Goal: Task Accomplishment & Management: Complete application form

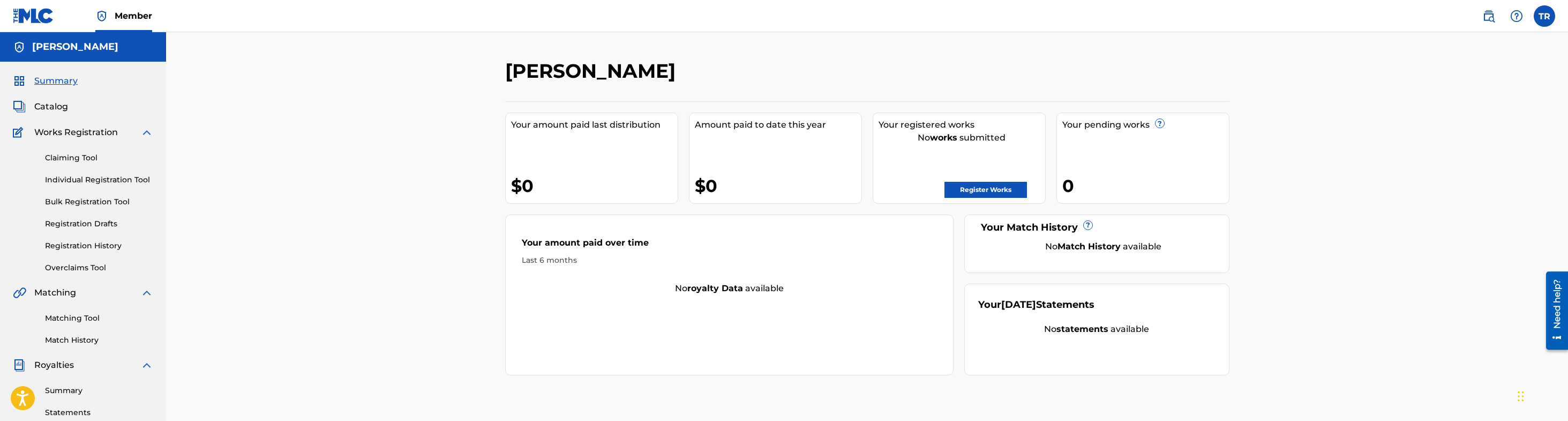
click at [985, 191] on link "Register Works" at bounding box center [985, 189] width 83 height 16
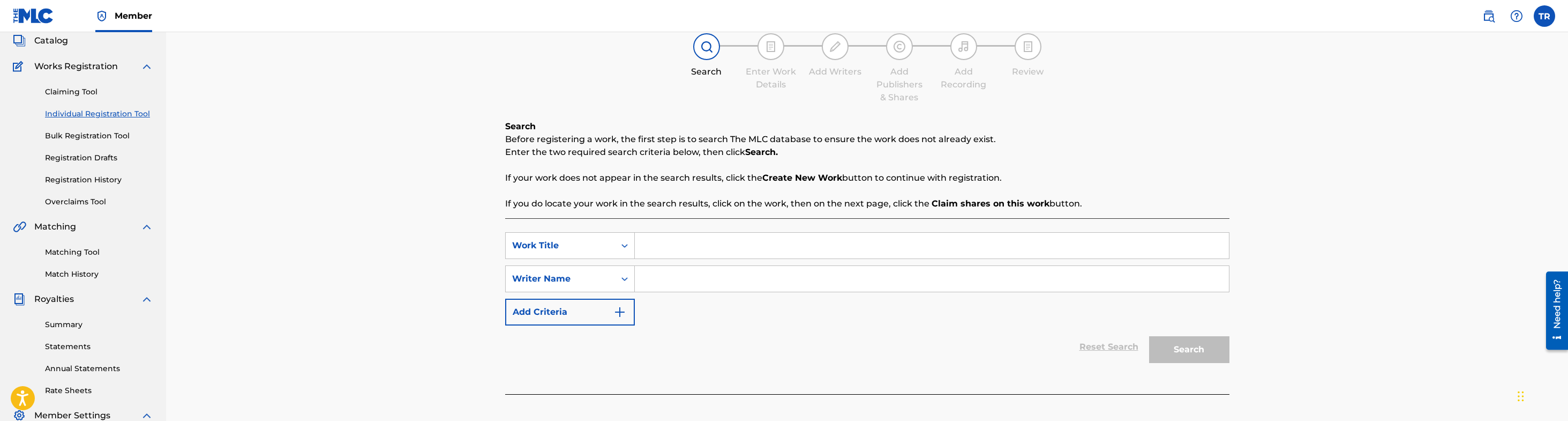
scroll to position [59, 0]
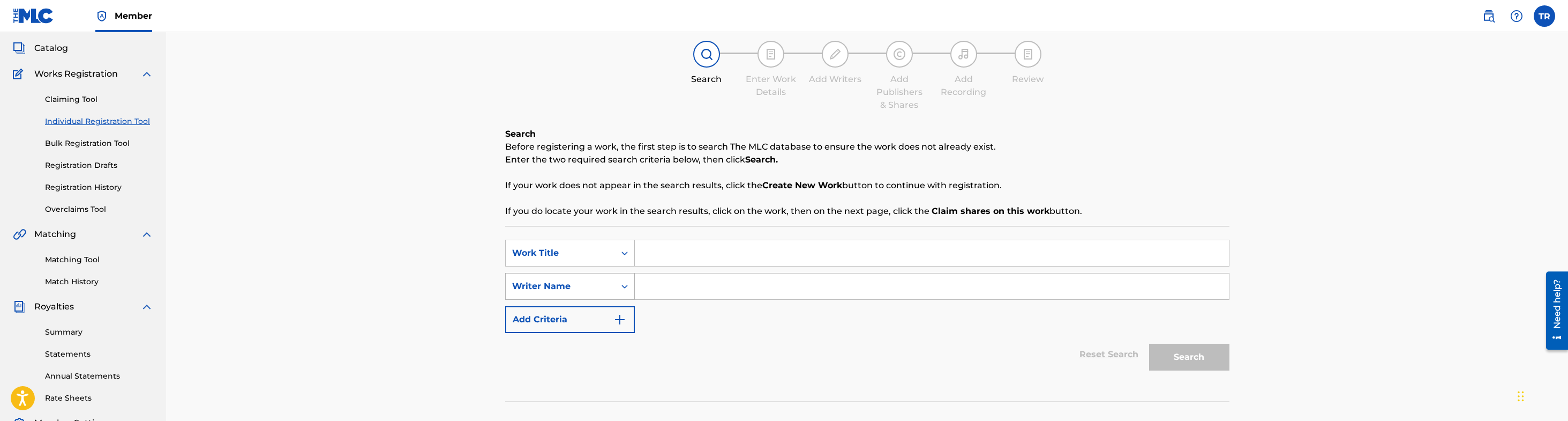
click at [626, 287] on icon "Search Form" at bounding box center [625, 287] width 11 height 11
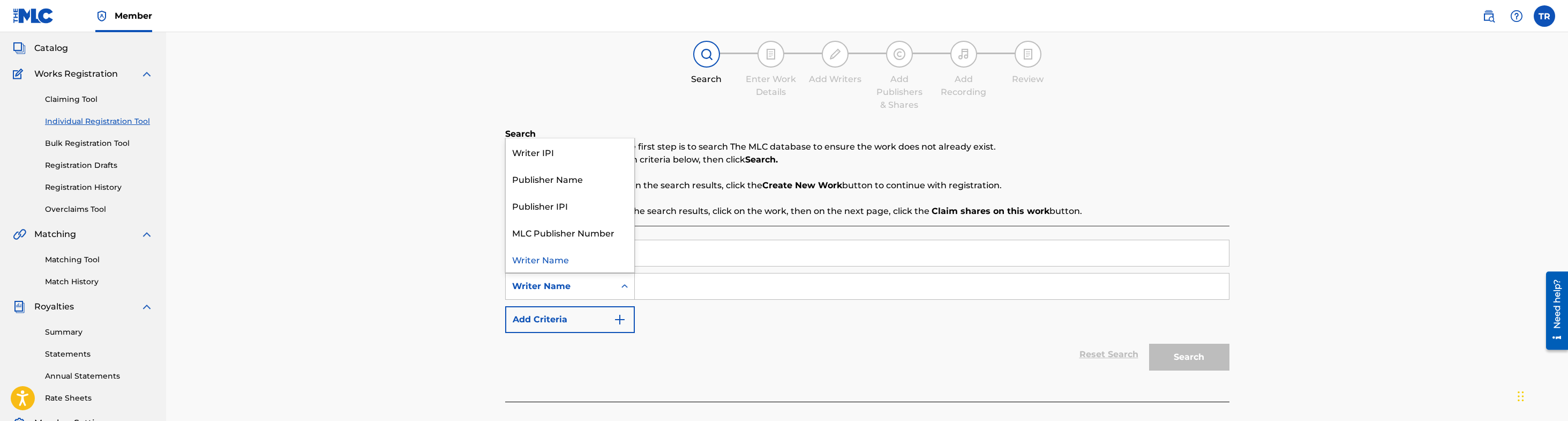
click at [667, 285] on input "Search Form" at bounding box center [932, 286] width 594 height 25
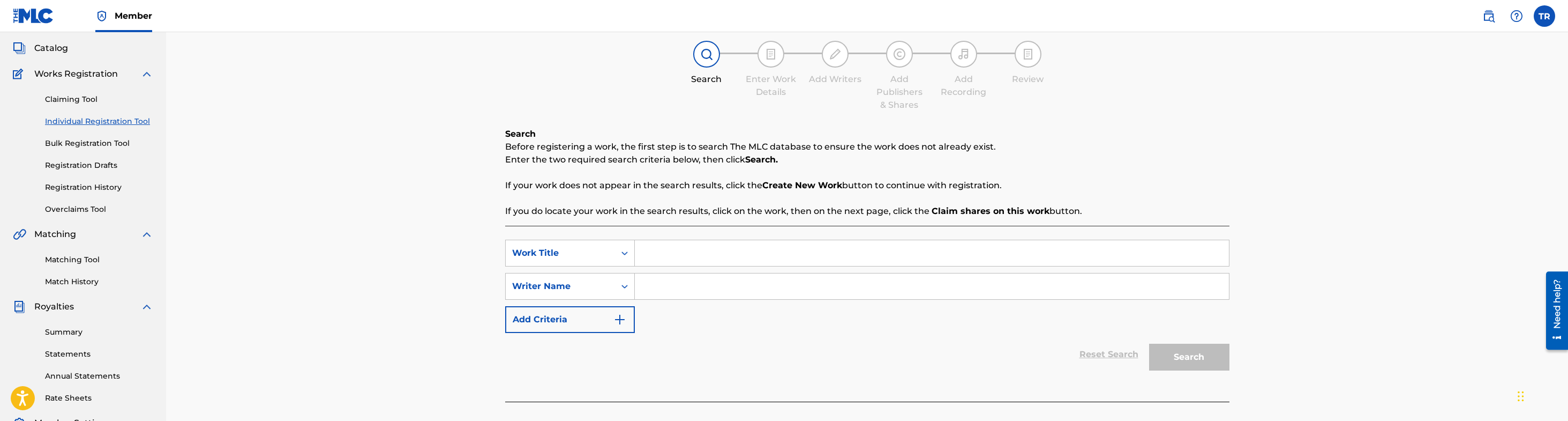
scroll to position [58, 0]
click at [772, 287] on input "[PERSON_NAME]" at bounding box center [932, 287] width 594 height 25
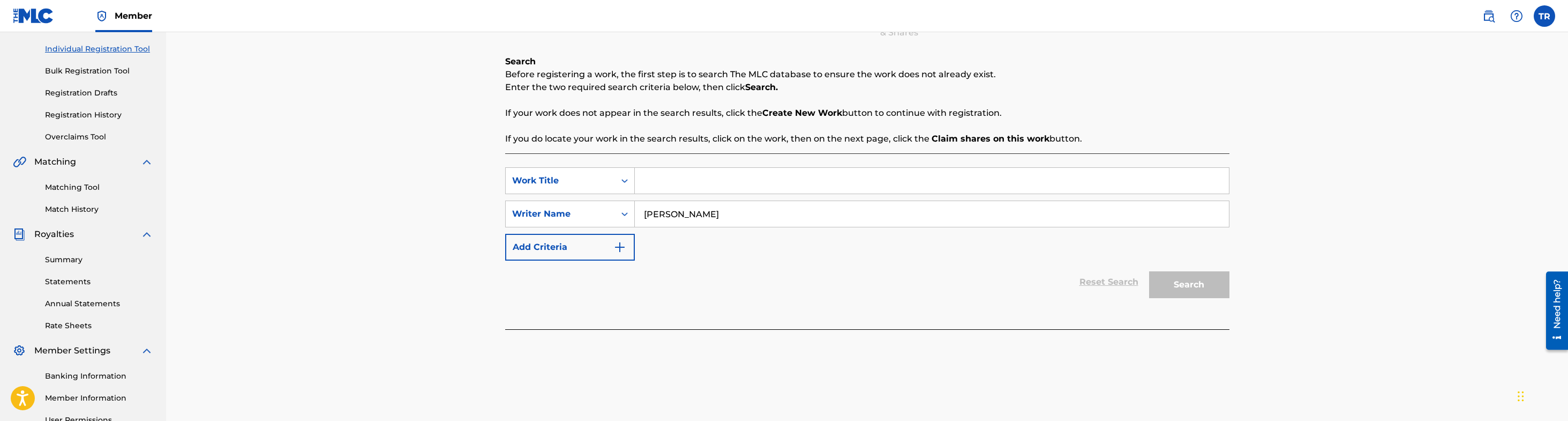
scroll to position [133, 0]
type input "[PERSON_NAME]"
click at [1169, 284] on div "Search" at bounding box center [1187, 280] width 85 height 43
click at [598, 213] on div "Writer Name" at bounding box center [561, 212] width 96 height 13
click at [545, 347] on div "Writer Name" at bounding box center [569, 345] width 129 height 27
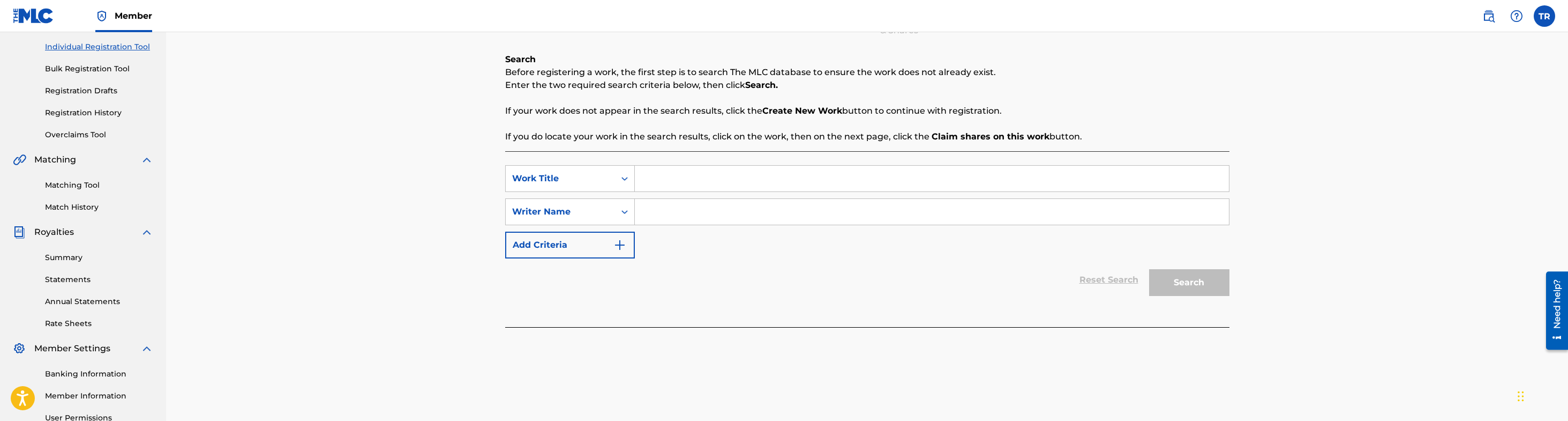
click at [675, 209] on input "Search Form" at bounding box center [932, 212] width 594 height 25
click at [713, 174] on input "Search Form" at bounding box center [932, 178] width 594 height 25
click at [693, 205] on input "Search Form" at bounding box center [932, 212] width 594 height 25
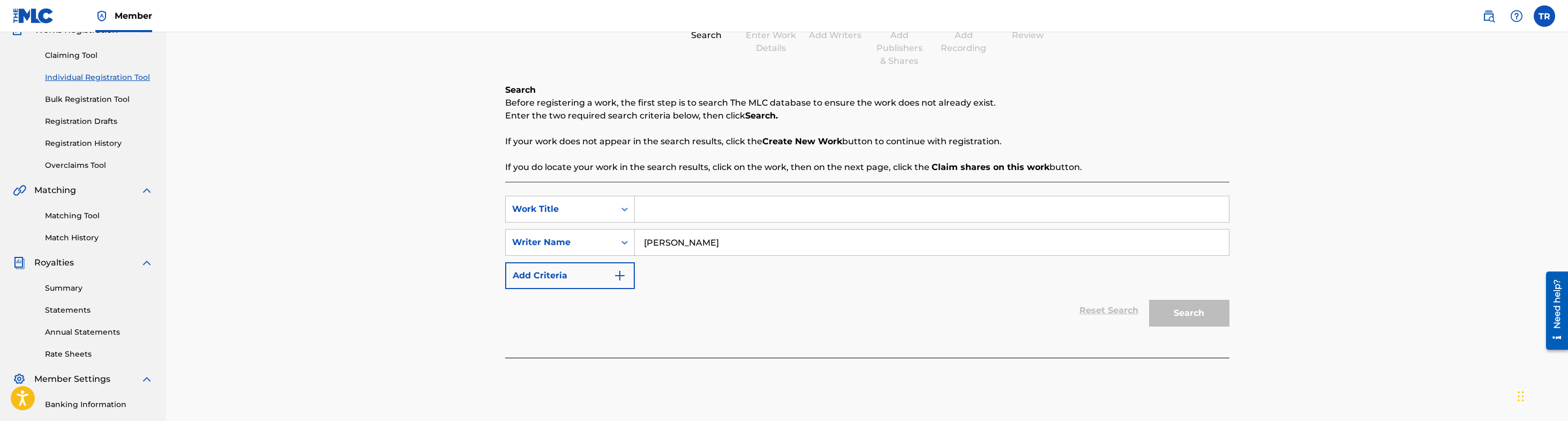
scroll to position [0, 0]
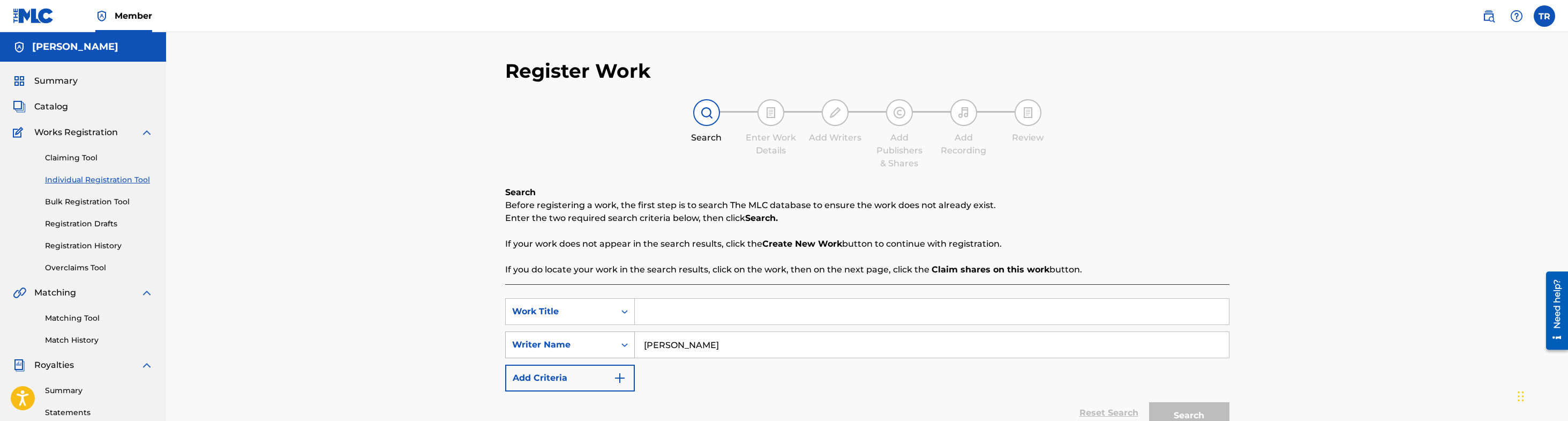
type input "[PERSON_NAME]"
click at [596, 342] on div "Writer Name" at bounding box center [561, 345] width 96 height 13
click at [595, 342] on div "Writer Name" at bounding box center [561, 345] width 96 height 13
click at [672, 323] on input "Search Form" at bounding box center [932, 311] width 594 height 25
click at [28, 104] on link "Catalog" at bounding box center [41, 106] width 55 height 13
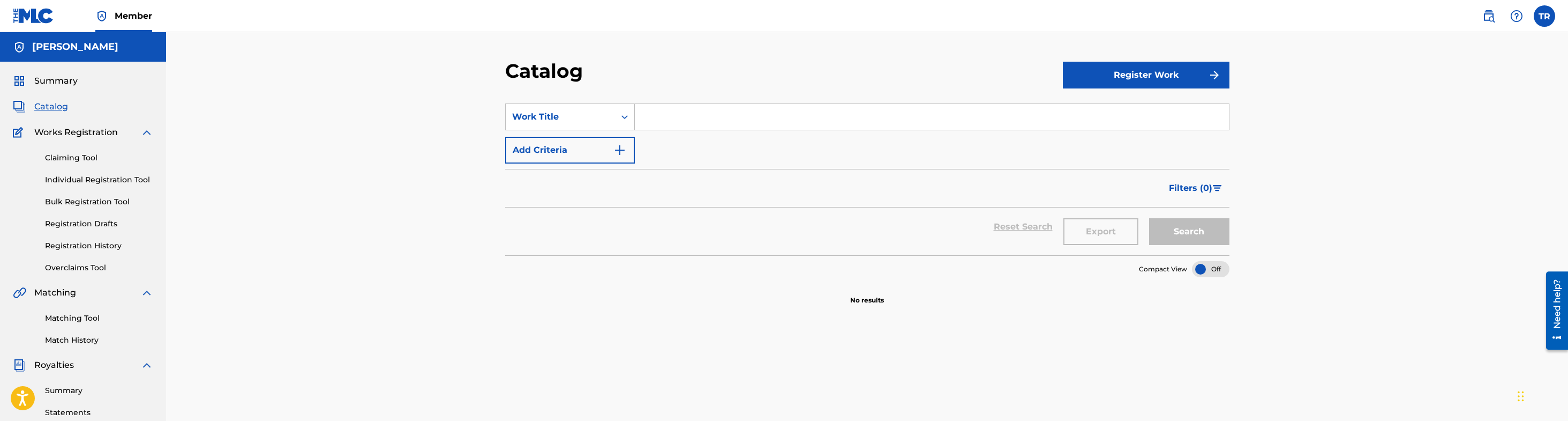
click at [97, 136] on span "Works Registration" at bounding box center [76, 132] width 83 height 13
click at [75, 156] on link "Claiming Tool" at bounding box center [98, 158] width 108 height 11
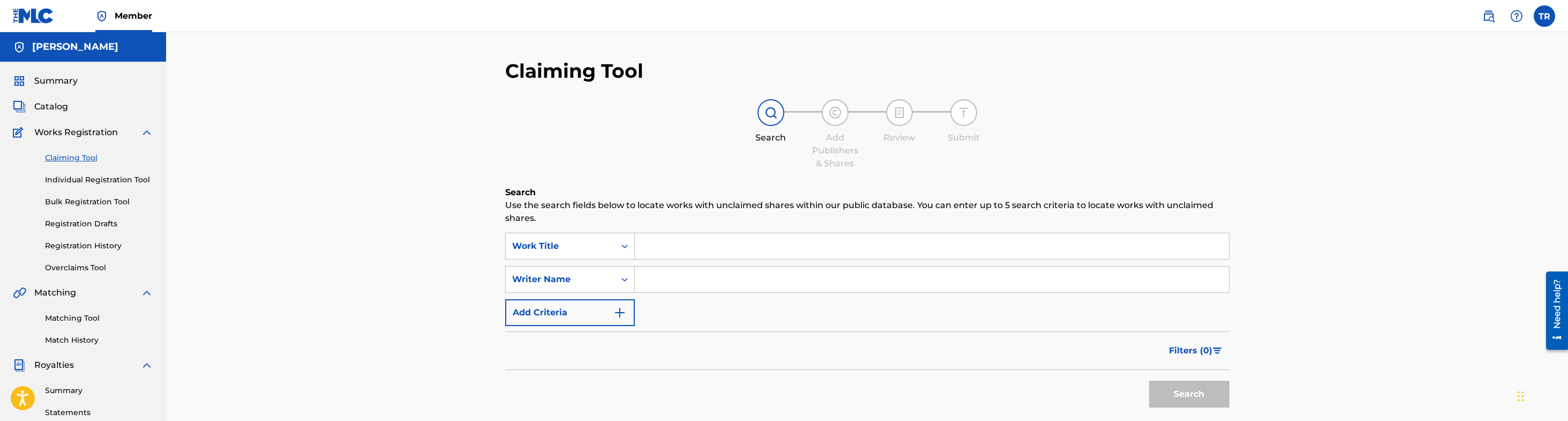
click at [696, 247] on input "Search Form" at bounding box center [932, 245] width 594 height 25
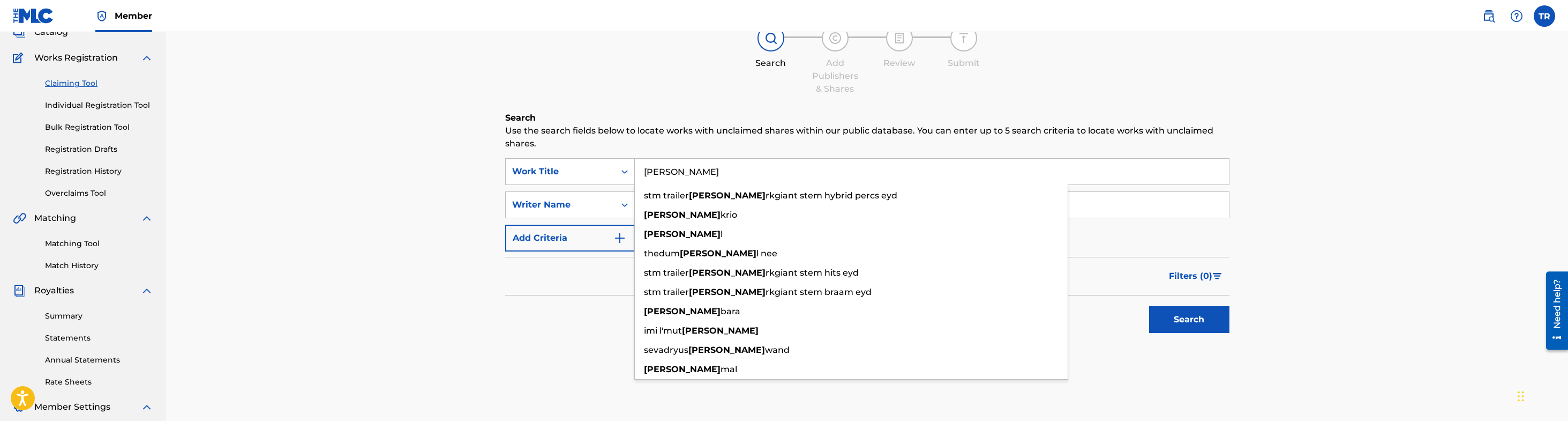
scroll to position [69, 0]
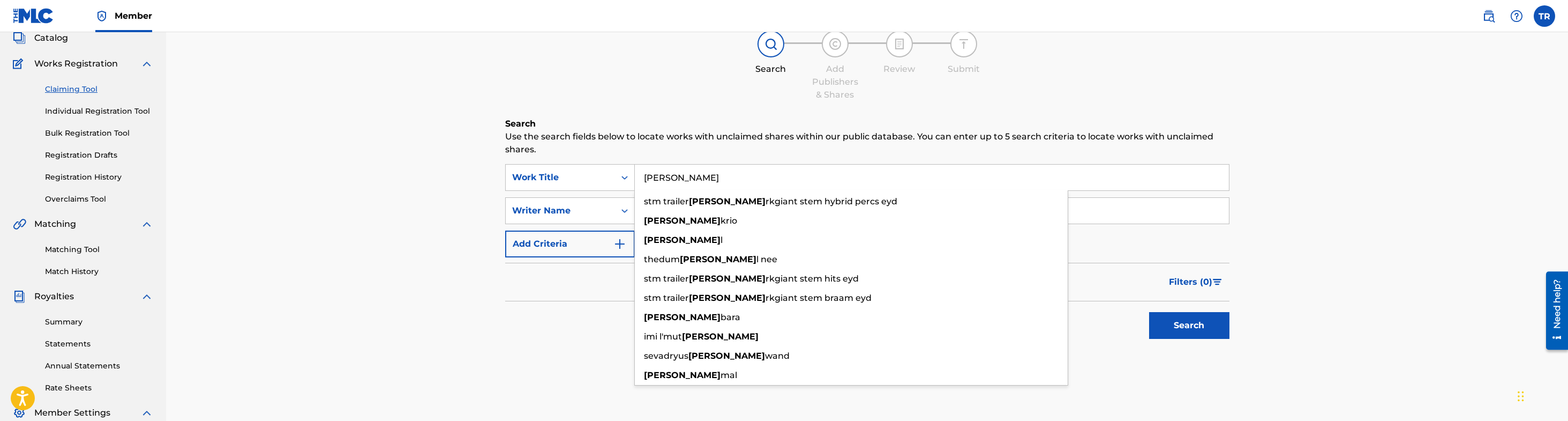
click at [698, 167] on input "[PERSON_NAME]" at bounding box center [932, 177] width 594 height 25
click at [698, 175] on input "[PERSON_NAME]" at bounding box center [932, 177] width 594 height 25
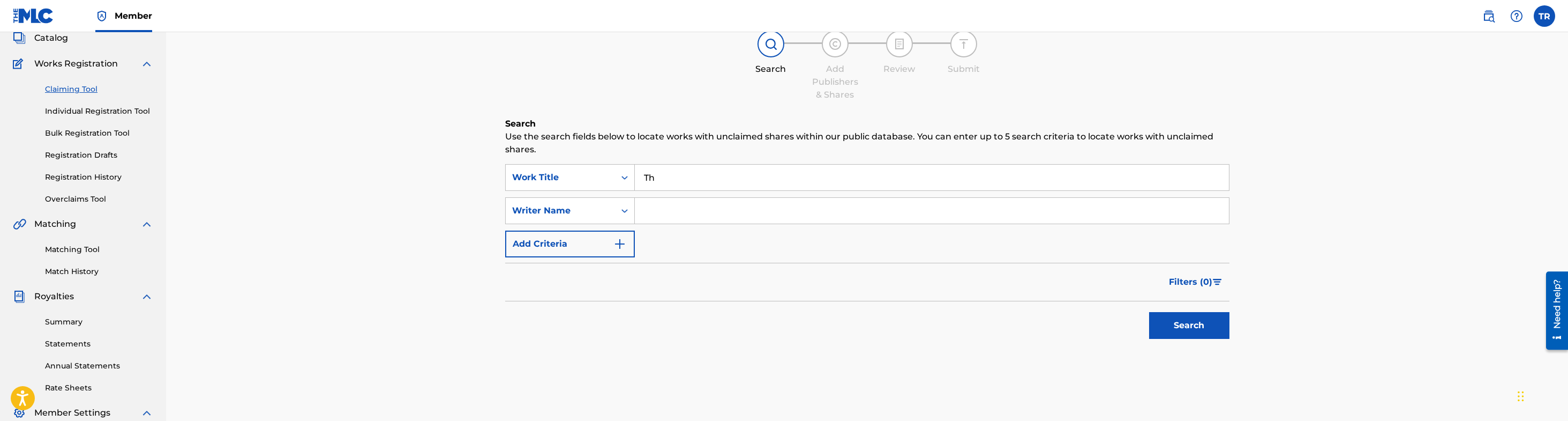
type input "T"
click at [684, 209] on input "Search Form" at bounding box center [932, 210] width 594 height 25
click at [1181, 331] on button "Search" at bounding box center [1189, 325] width 81 height 27
click at [715, 216] on input "Ras T Dubflex" at bounding box center [932, 210] width 594 height 25
type input "R"
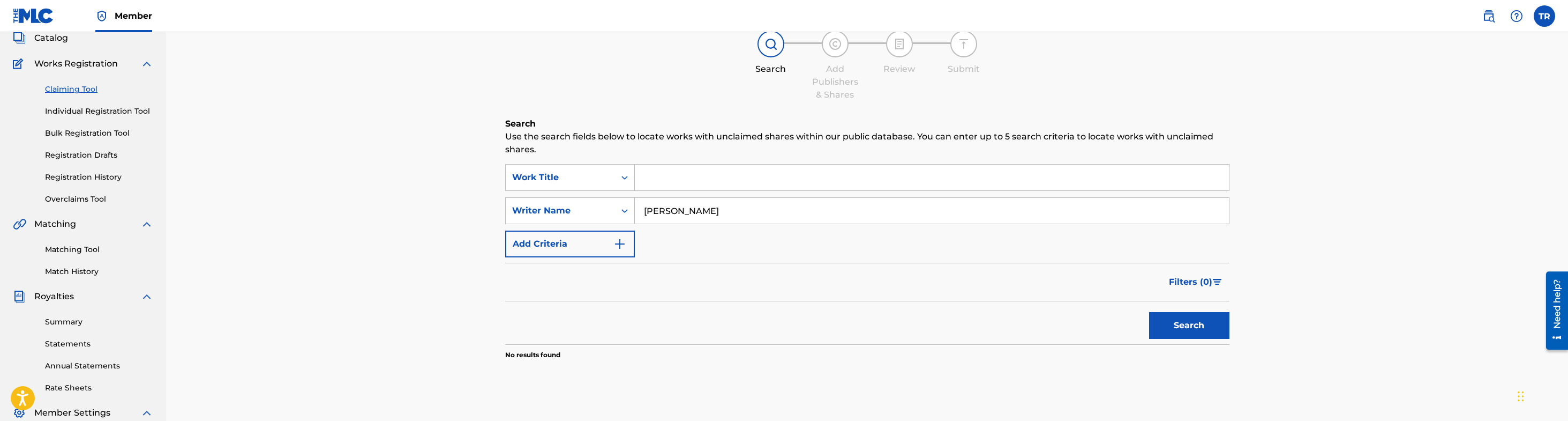
type input "[PERSON_NAME]"
click at [1198, 322] on button "Search" at bounding box center [1189, 325] width 81 height 27
click at [742, 209] on input "[PERSON_NAME]" at bounding box center [932, 210] width 594 height 25
click at [742, 209] on input "[PERSON_NAME]" at bounding box center [932, 210] width 594 height 25
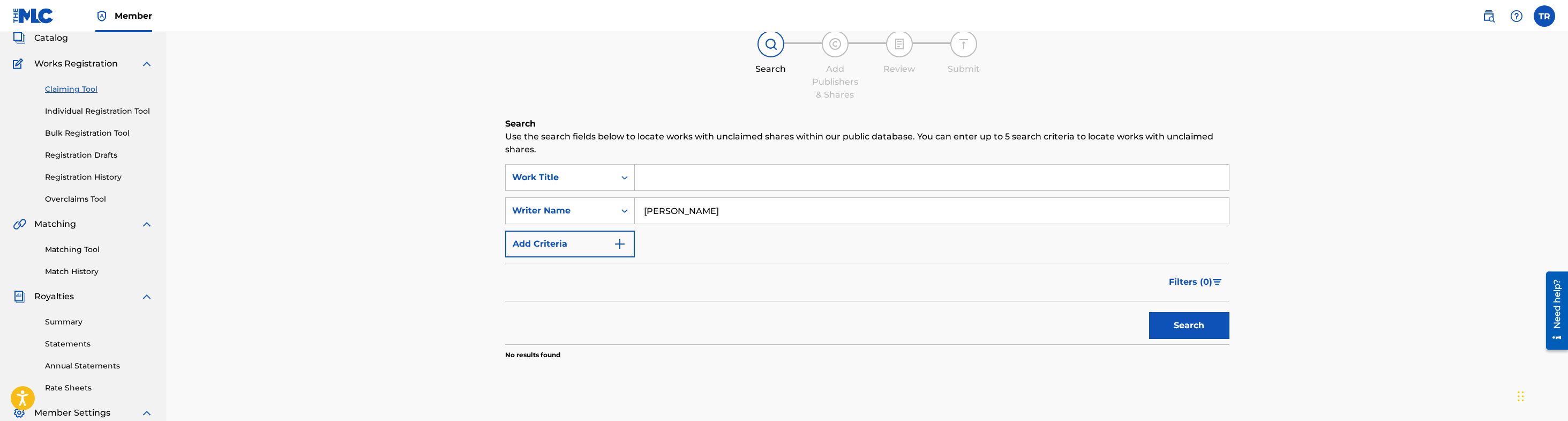
click at [621, 244] on img "Search Form" at bounding box center [620, 244] width 13 height 13
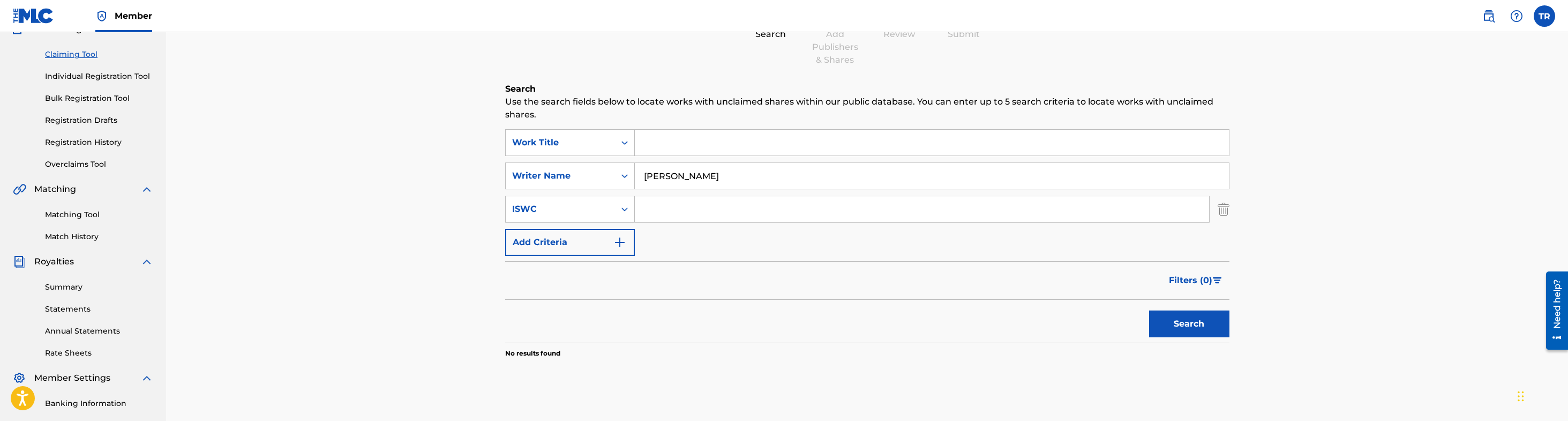
scroll to position [106, 0]
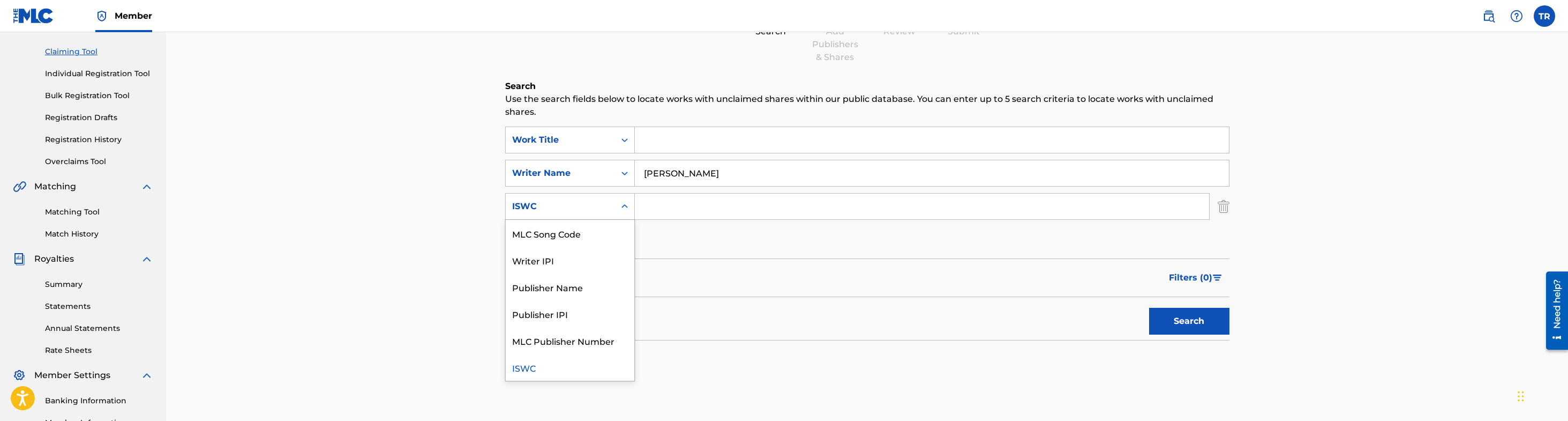
click at [627, 207] on icon "Search Form" at bounding box center [625, 207] width 11 height 11
click at [592, 293] on div "Publisher Name" at bounding box center [569, 287] width 129 height 27
click at [656, 207] on input "Search Form" at bounding box center [922, 205] width 574 height 25
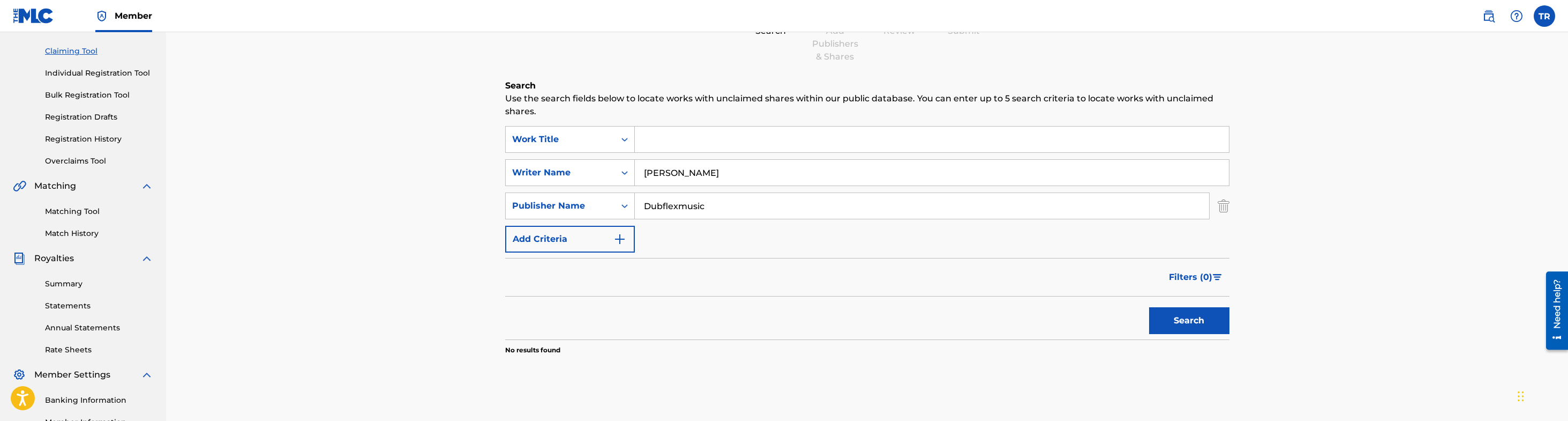
click at [1149, 307] on button "Search" at bounding box center [1189, 320] width 81 height 27
type input "D"
click at [767, 168] on input "[PERSON_NAME]" at bounding box center [932, 172] width 594 height 25
type input "T"
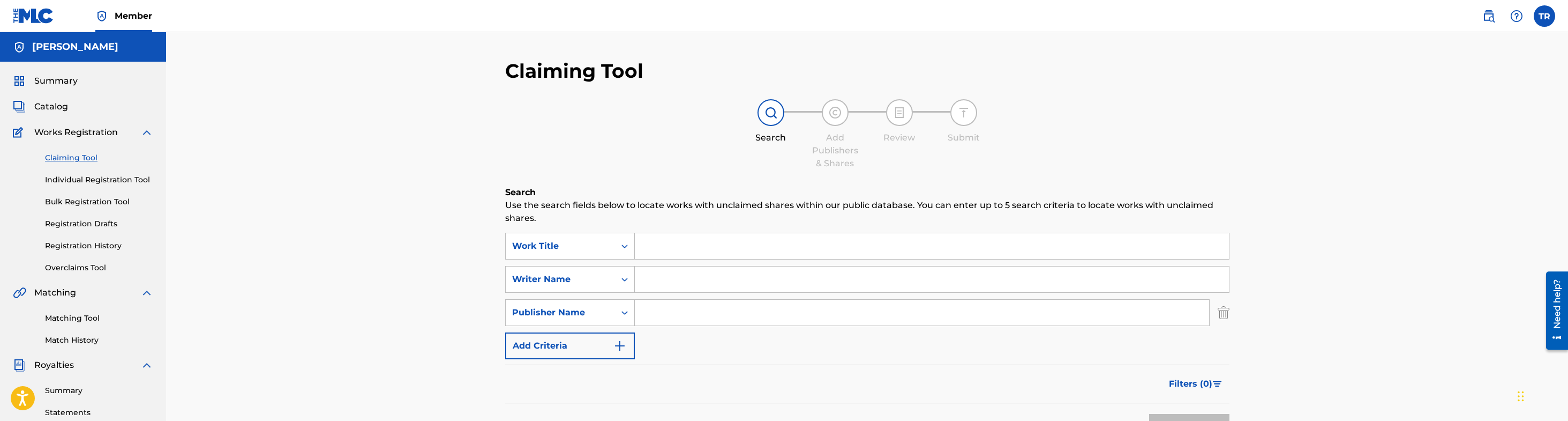
click at [84, 202] on link "Bulk Registration Tool" at bounding box center [98, 202] width 108 height 11
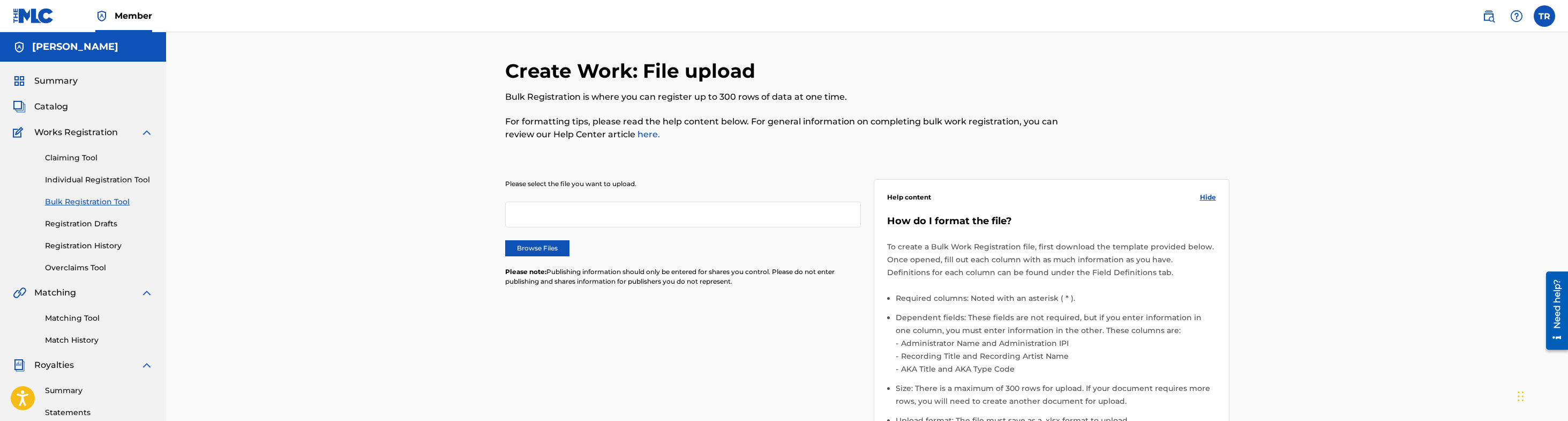
click at [143, 134] on img at bounding box center [147, 132] width 13 height 13
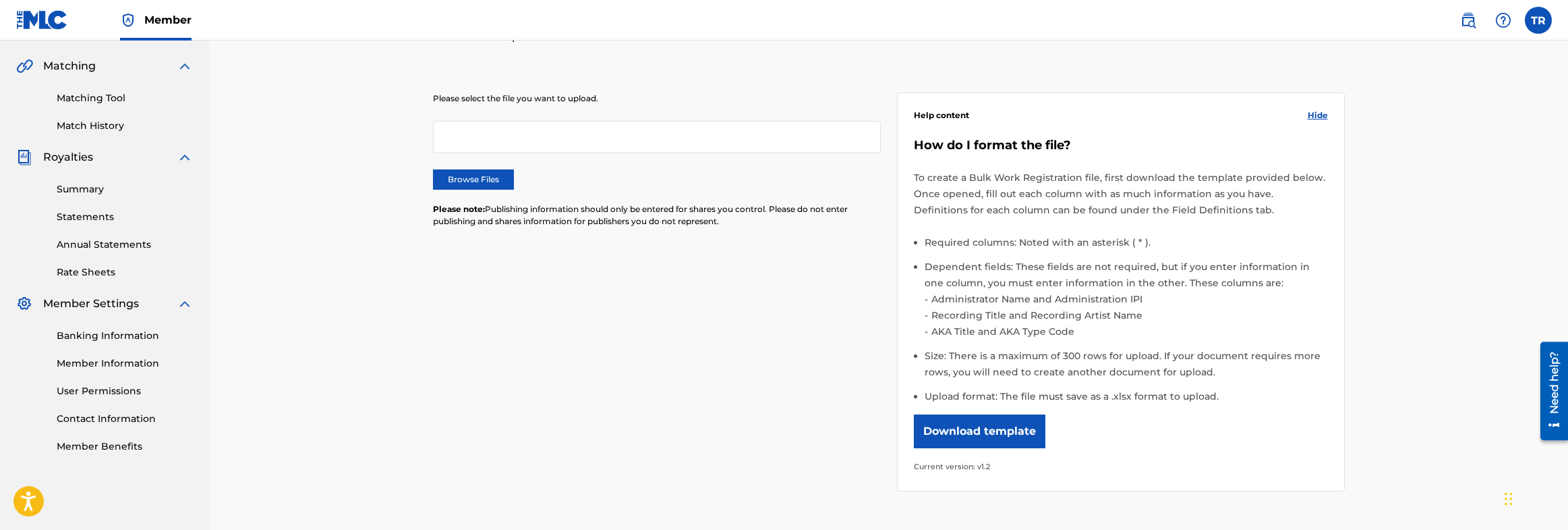
scroll to position [134, 0]
click at [137, 419] on link "Contact Information" at bounding box center [124, 417] width 136 height 14
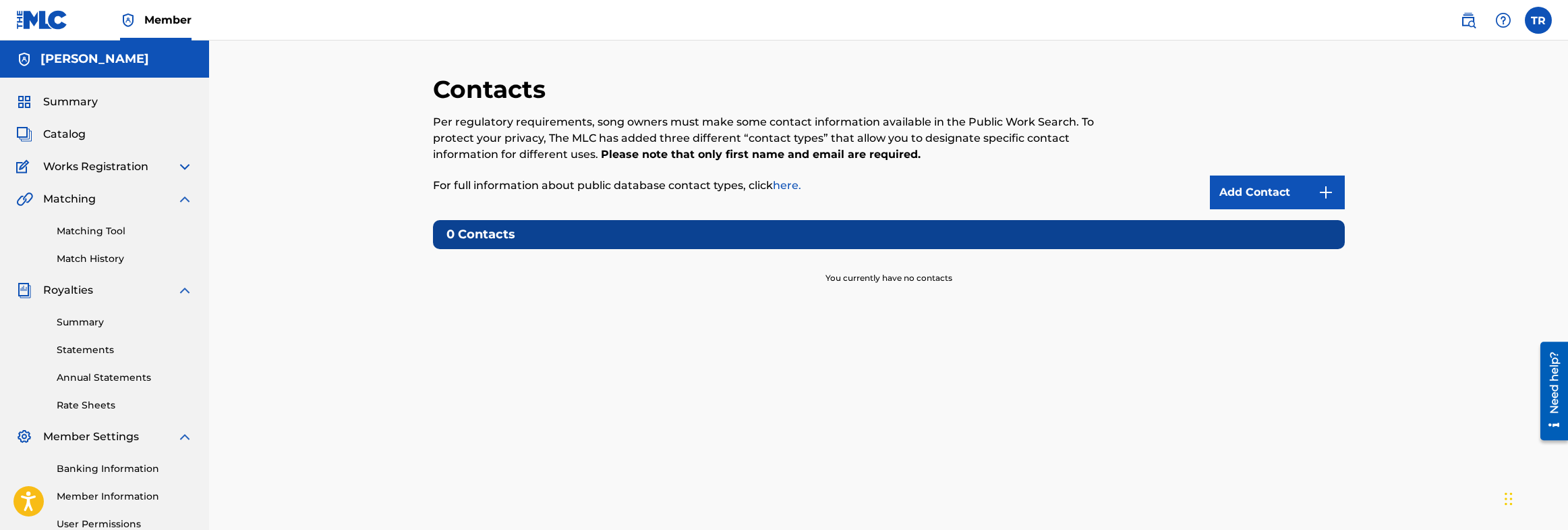
scroll to position [2, 0]
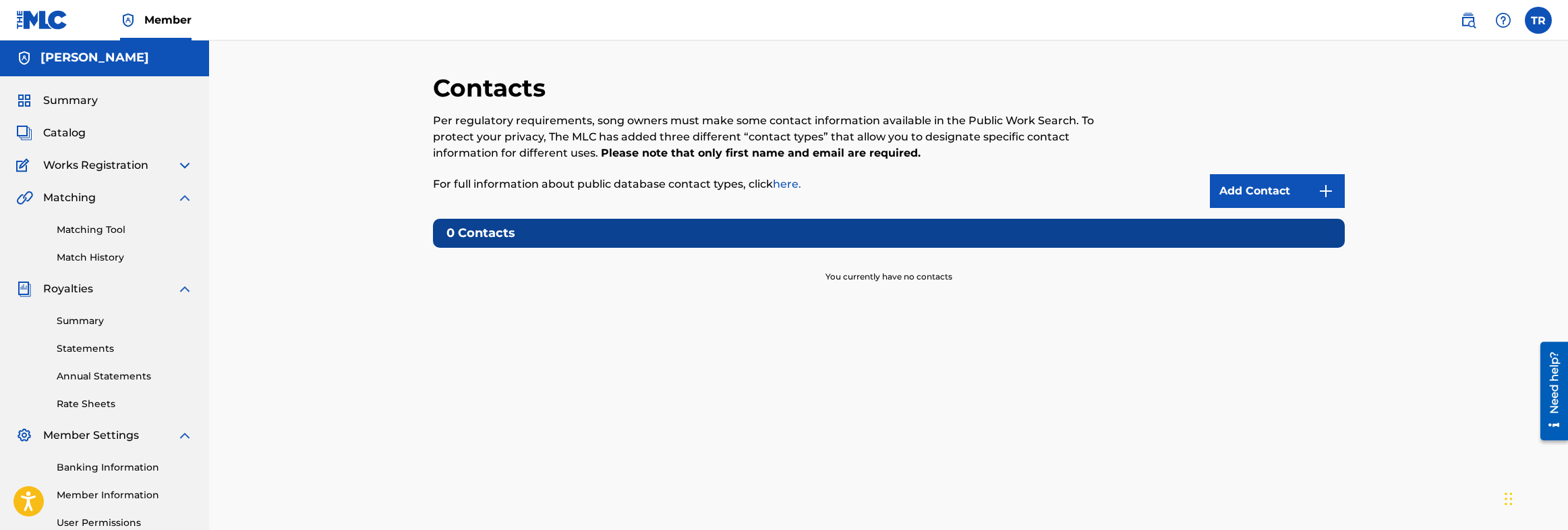
click at [1284, 192] on link "Add Contact" at bounding box center [1278, 191] width 135 height 34
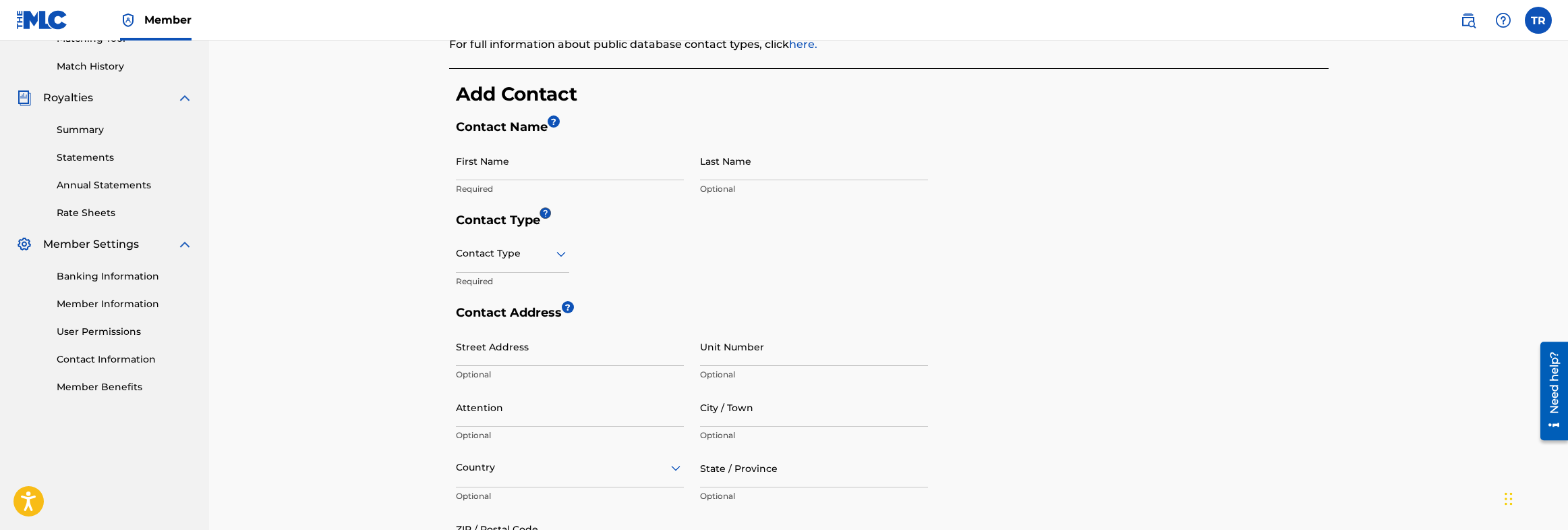
scroll to position [173, 0]
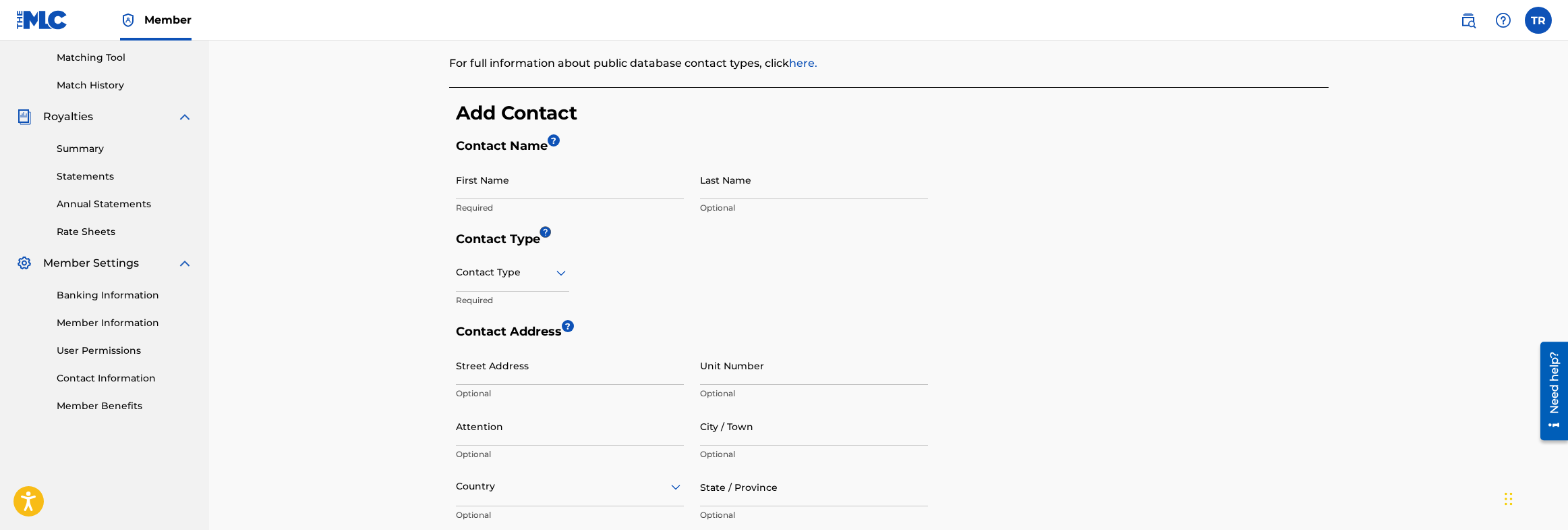
click at [474, 190] on input "First Name" at bounding box center [569, 180] width 228 height 38
type input "[PERSON_NAME]"
type input "[STREET_ADDRESS][PERSON_NAME]"
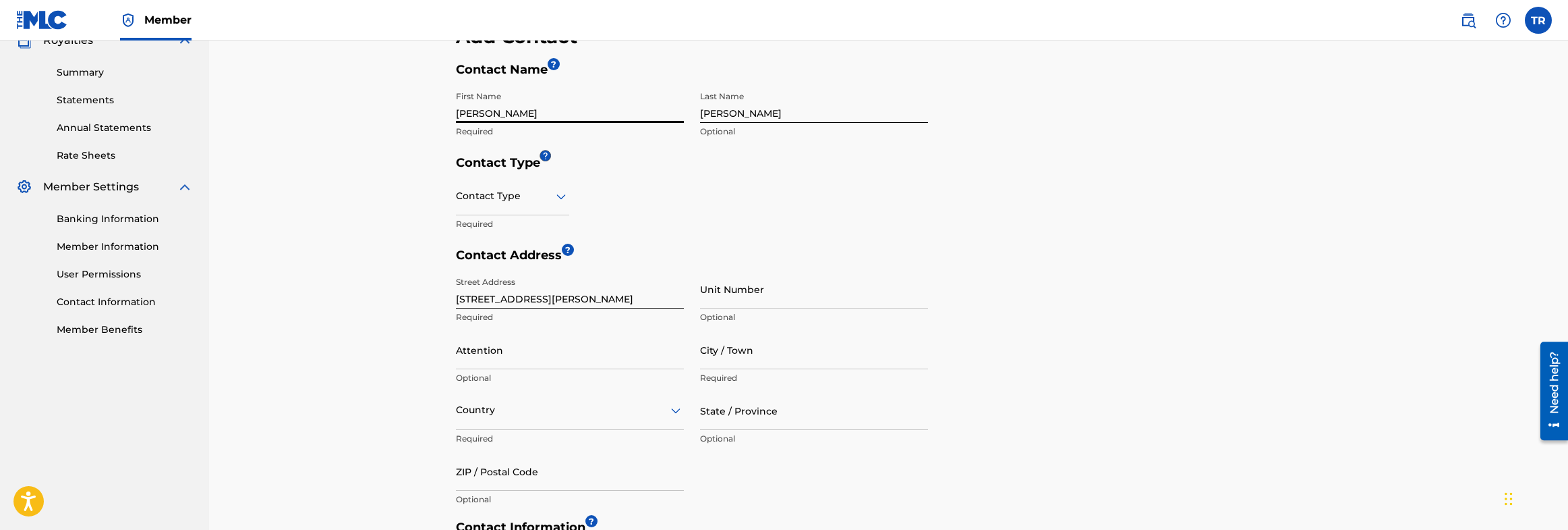
scroll to position [251, 0]
click at [563, 192] on icon at bounding box center [561, 194] width 16 height 16
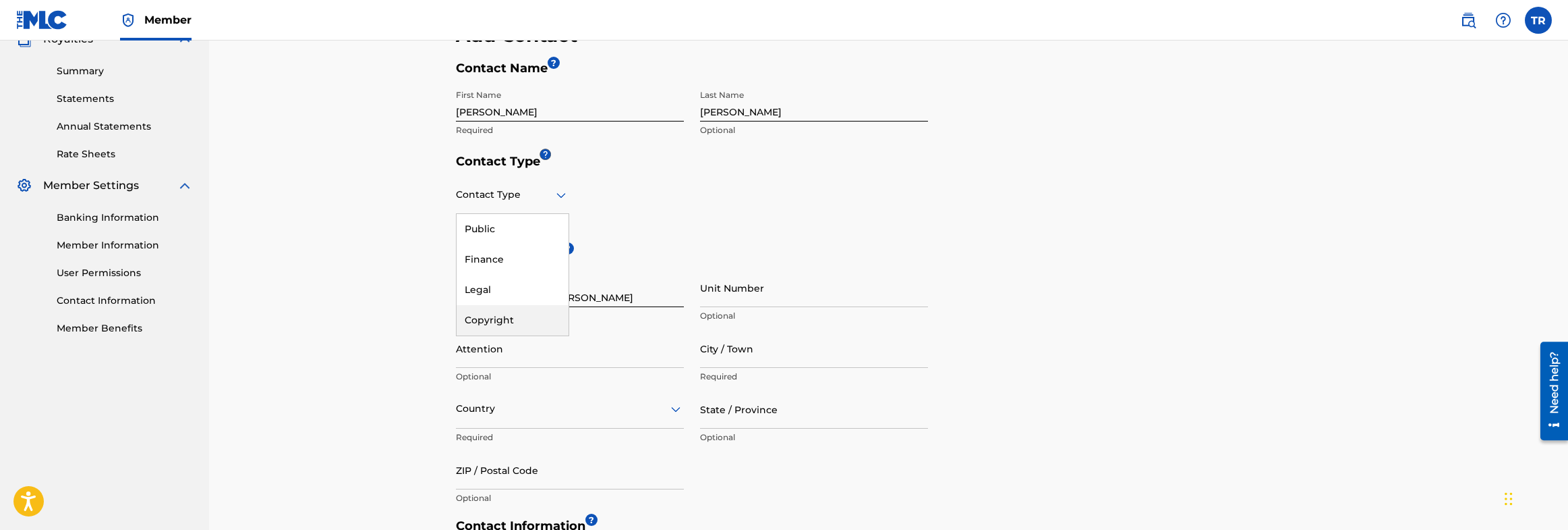
click at [496, 320] on div "Copyright" at bounding box center [512, 320] width 112 height 30
click at [679, 213] on div "Contact Type Copyright Required" at bounding box center [692, 211] width 472 height 71
click at [591, 220] on div "Contact Type Copyright Required" at bounding box center [692, 211] width 472 height 71
click at [417, 220] on div "< Back Contact Information The only required contact type is the Public Contact…" at bounding box center [888, 296] width 944 height 946
click at [480, 204] on div "Copyright" at bounding box center [512, 194] width 114 height 33
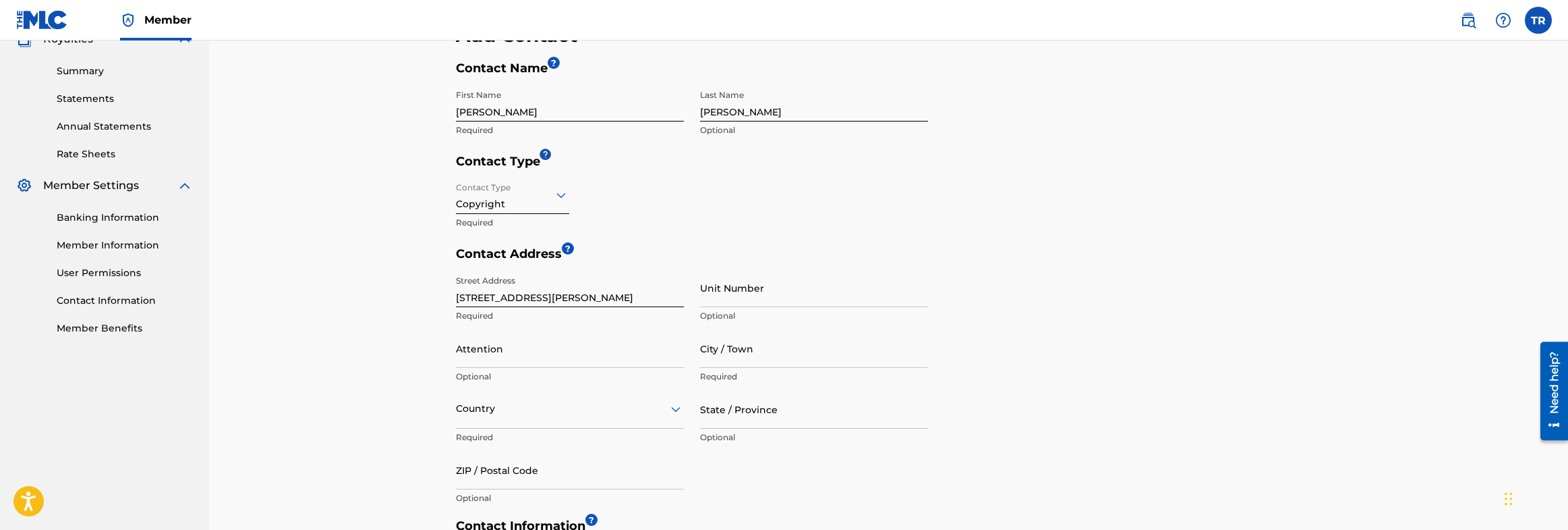
click at [524, 206] on div "Copyright" at bounding box center [512, 194] width 114 height 33
click at [511, 223] on p "Required" at bounding box center [512, 223] width 114 height 12
click at [484, 186] on div at bounding box center [512, 194] width 114 height 16
click at [490, 226] on div "Public" at bounding box center [512, 229] width 112 height 30
click at [654, 252] on h5 "Contact Address ?" at bounding box center [692, 258] width 472 height 23
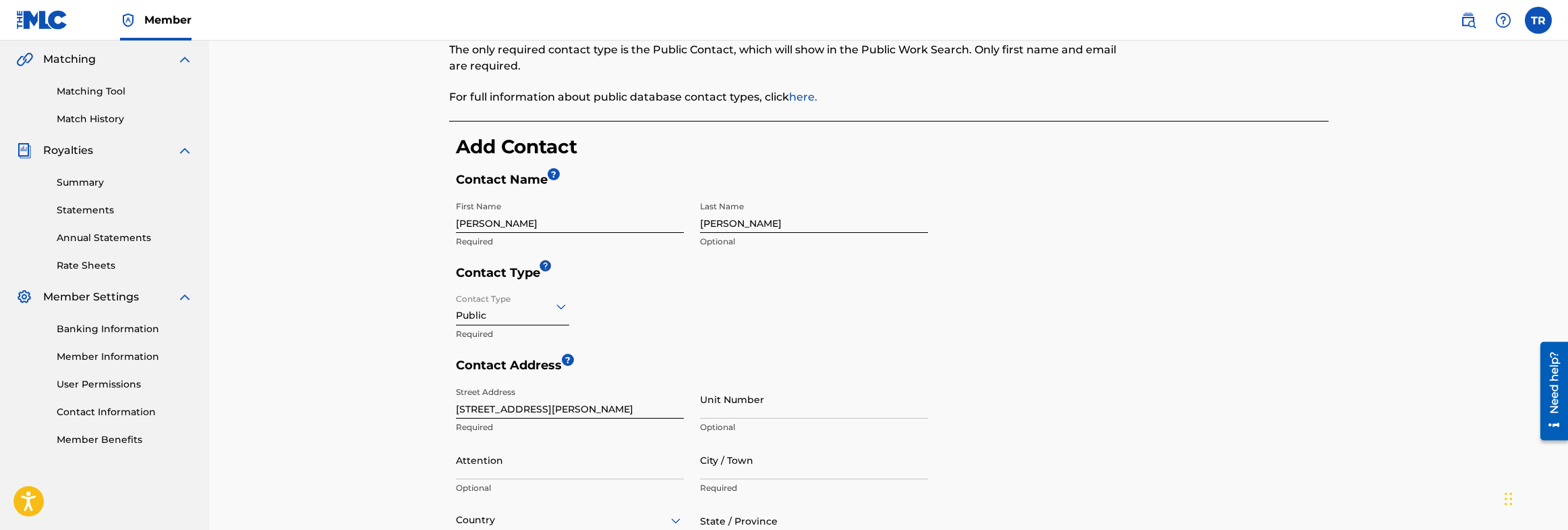
scroll to position [91, 0]
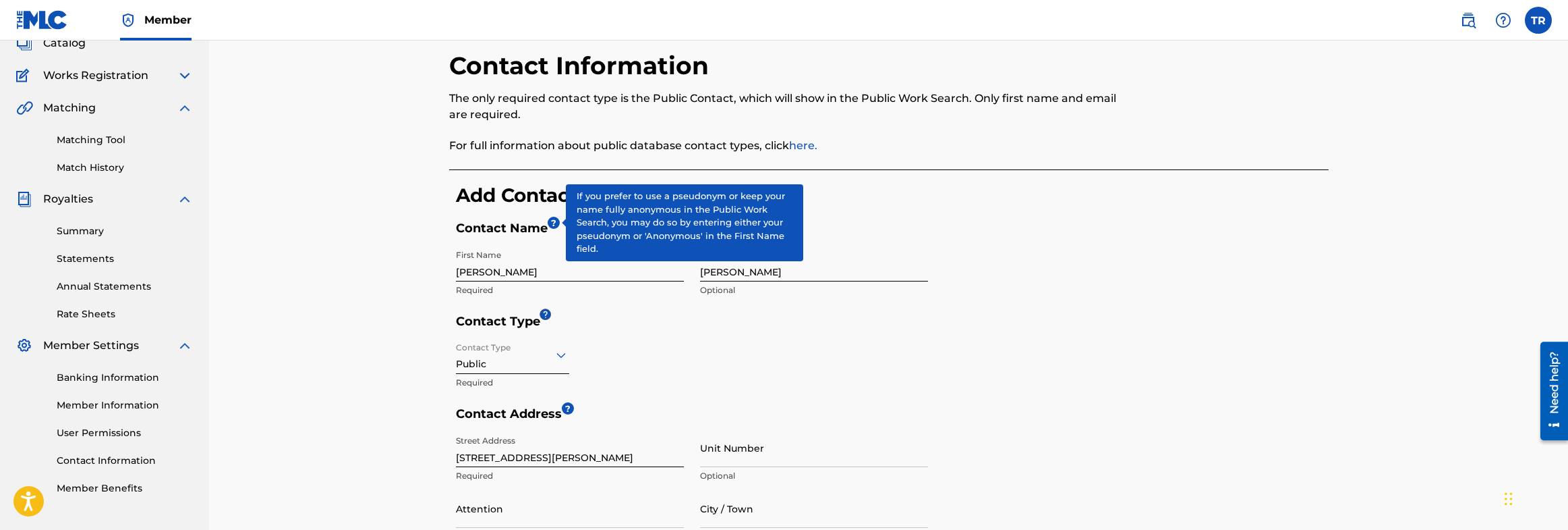
click at [552, 223] on span "?" at bounding box center [554, 223] width 12 height 12
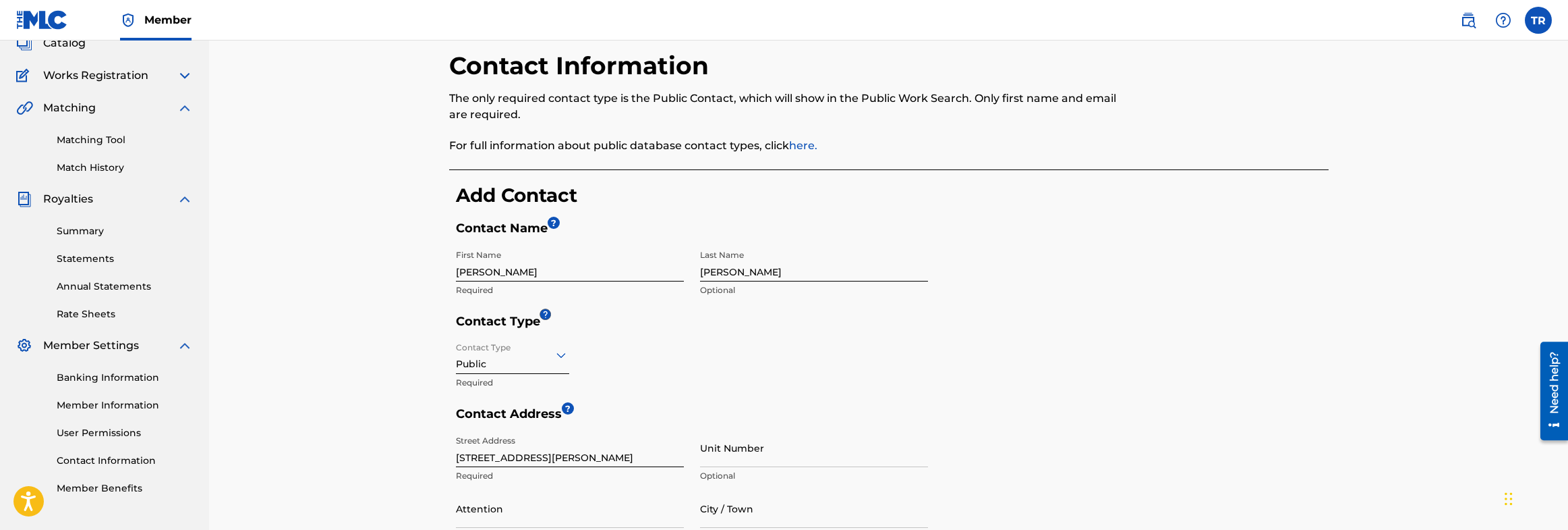
click at [517, 364] on div "Public" at bounding box center [512, 355] width 114 height 33
click at [527, 384] on div "Public" at bounding box center [512, 389] width 112 height 30
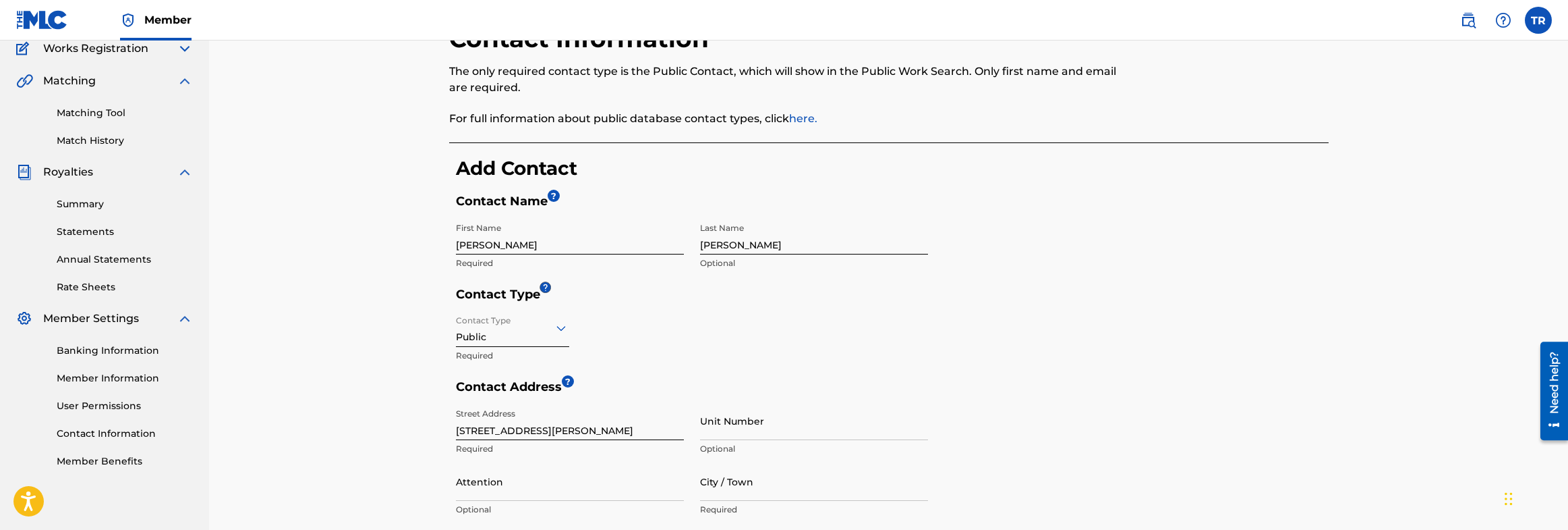
click at [520, 357] on p "Required" at bounding box center [512, 356] width 114 height 12
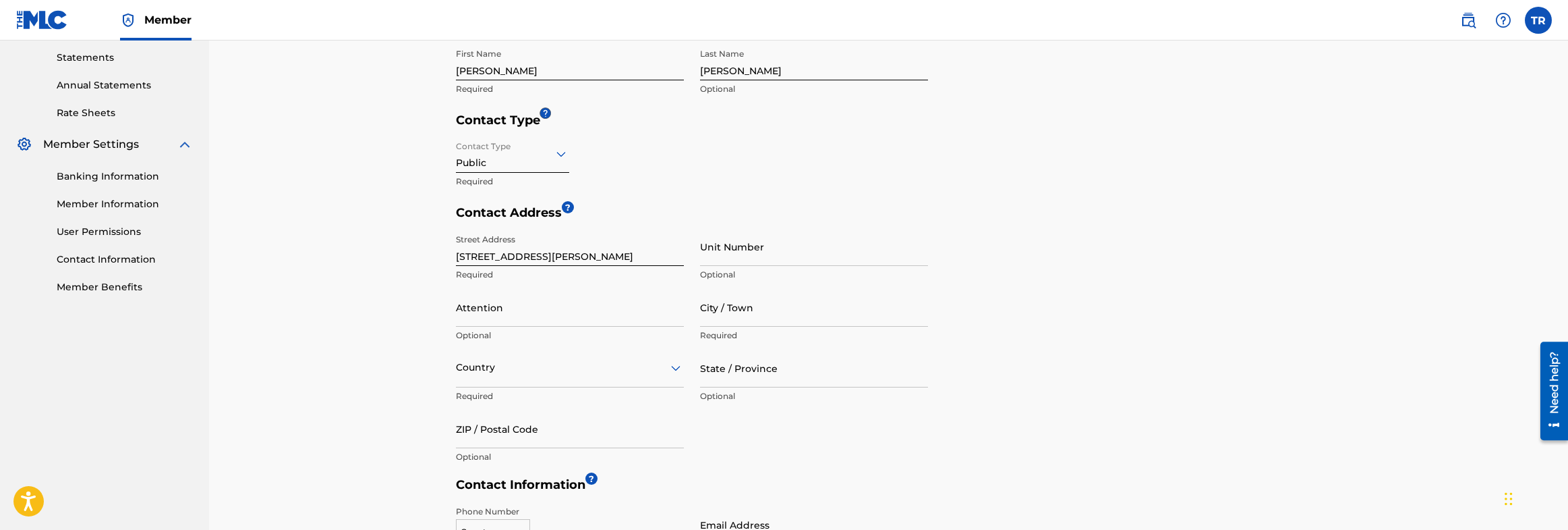
scroll to position [296, 0]
click at [570, 254] on input "[STREET_ADDRESS][PERSON_NAME]" at bounding box center [569, 243] width 228 height 38
click at [570, 254] on input "[STREET_ADDRESS][PERSON_NAME]" at bounding box center [569, 245] width 228 height 38
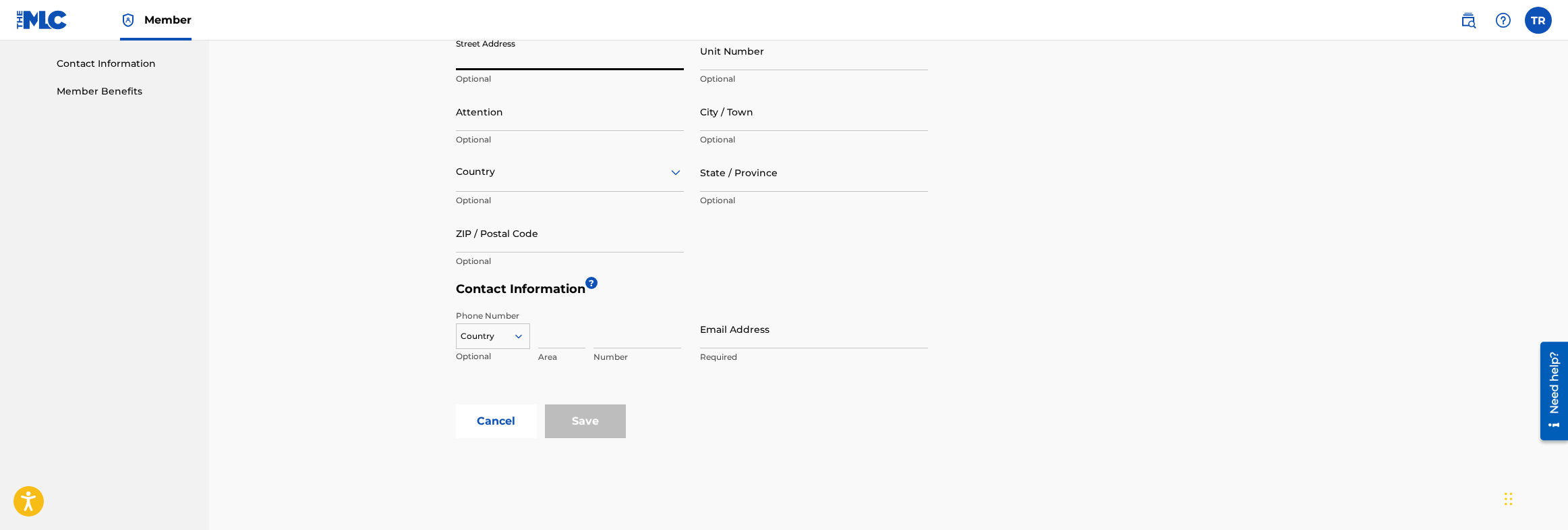
scroll to position [494, 0]
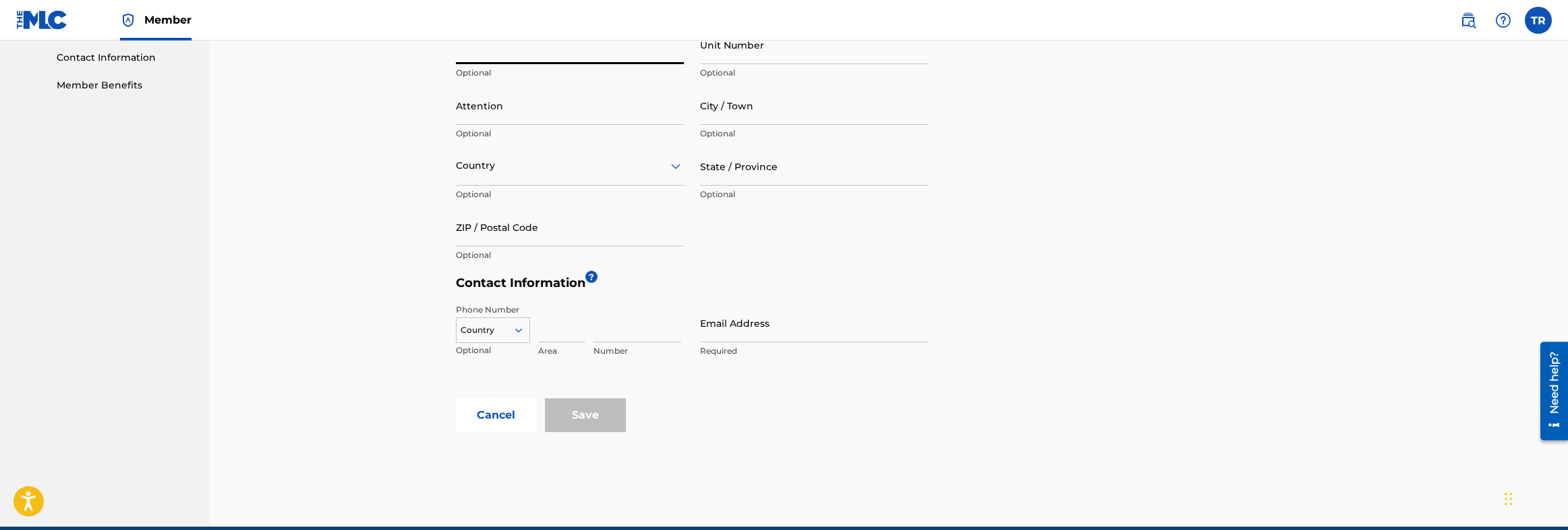
click at [705, 326] on input "Email Address" at bounding box center [813, 323] width 228 height 38
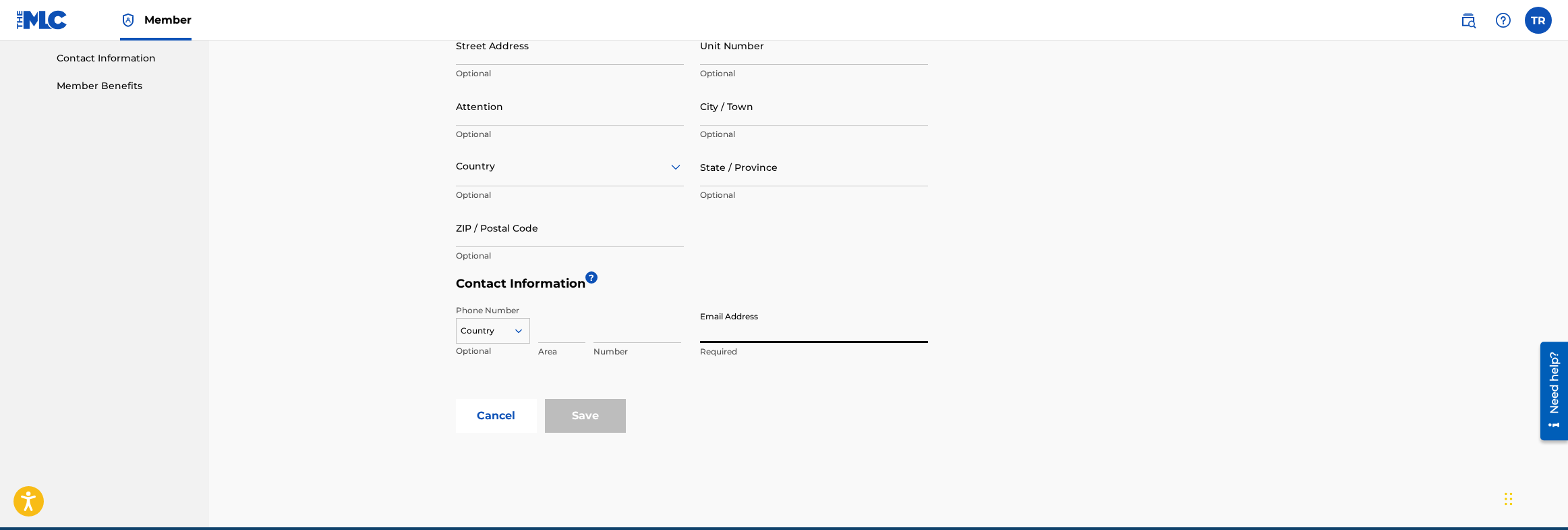
click at [705, 326] on input "Email Address" at bounding box center [813, 324] width 228 height 38
type input "[EMAIL_ADDRESS][DOMAIN_NAME]"
type input "[PERSON_NAME]"
type input "[GEOGRAPHIC_DATA]"
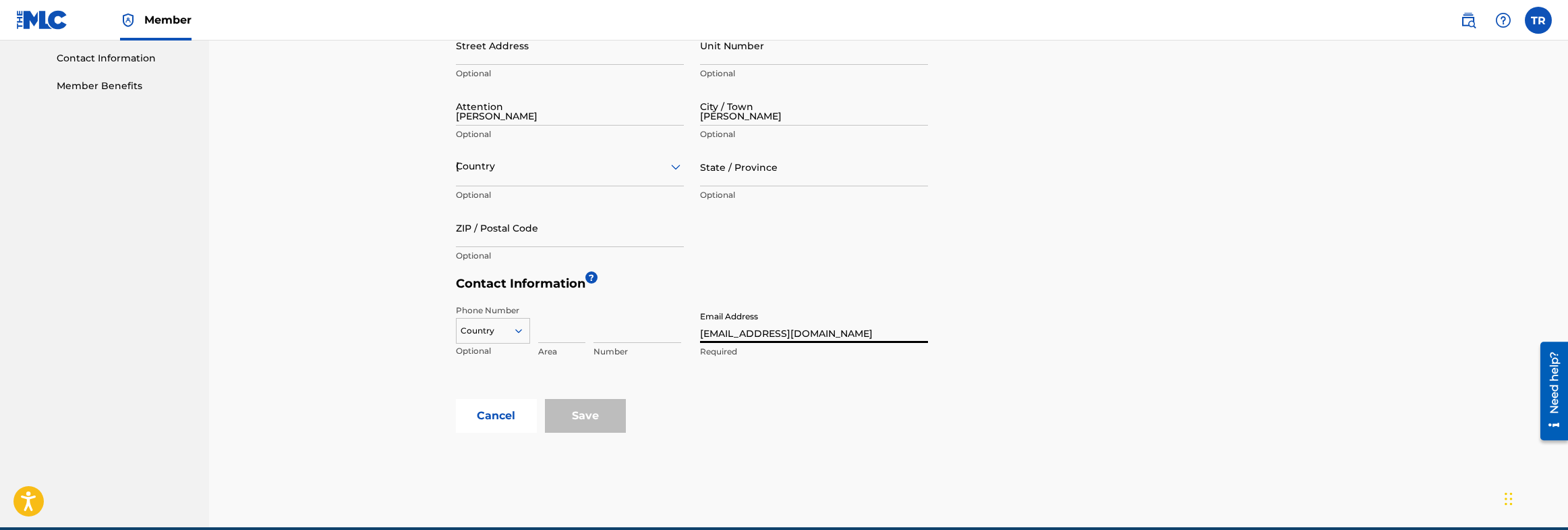
type input "OH"
type input "44484"
type input "1"
type input "614"
type input "7462715"
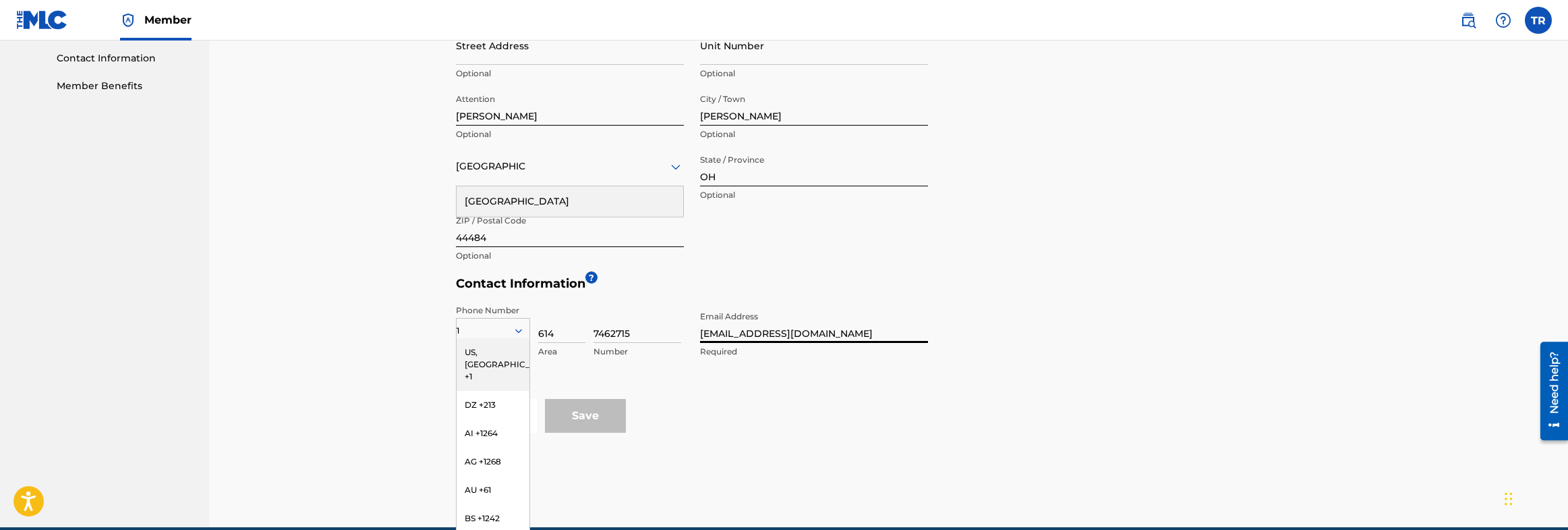
scroll to position [505, 0]
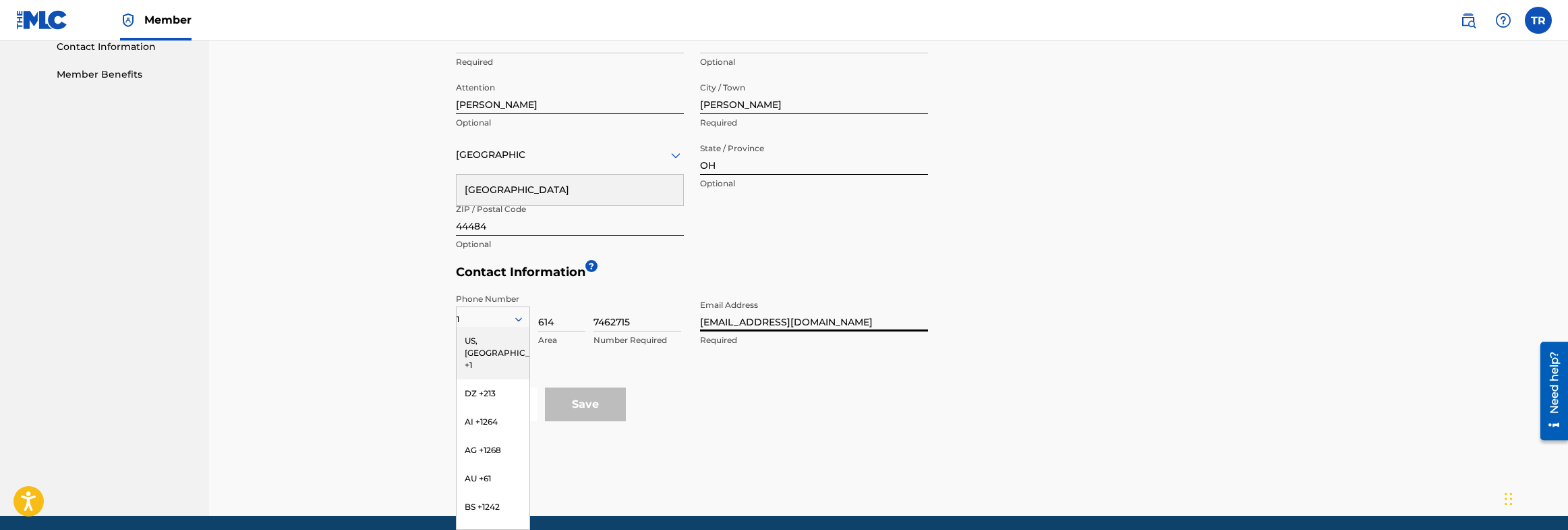
click at [241, 257] on div "< Back Contact Information The only required contact type is the Public Contact…" at bounding box center [888, 25] width 1358 height 979
click at [880, 481] on div "< Back Contact Information The only required contact type is the Public Contact…" at bounding box center [888, 43] width 944 height 946
click at [321, 184] on div "< Back Contact Information The only required contact type is the Public Contact…" at bounding box center [888, 25] width 1358 height 979
click at [888, 246] on div "Street Address Required Unit Number Optional Attention [PERSON_NAME] Optional C…" at bounding box center [692, 136] width 472 height 243
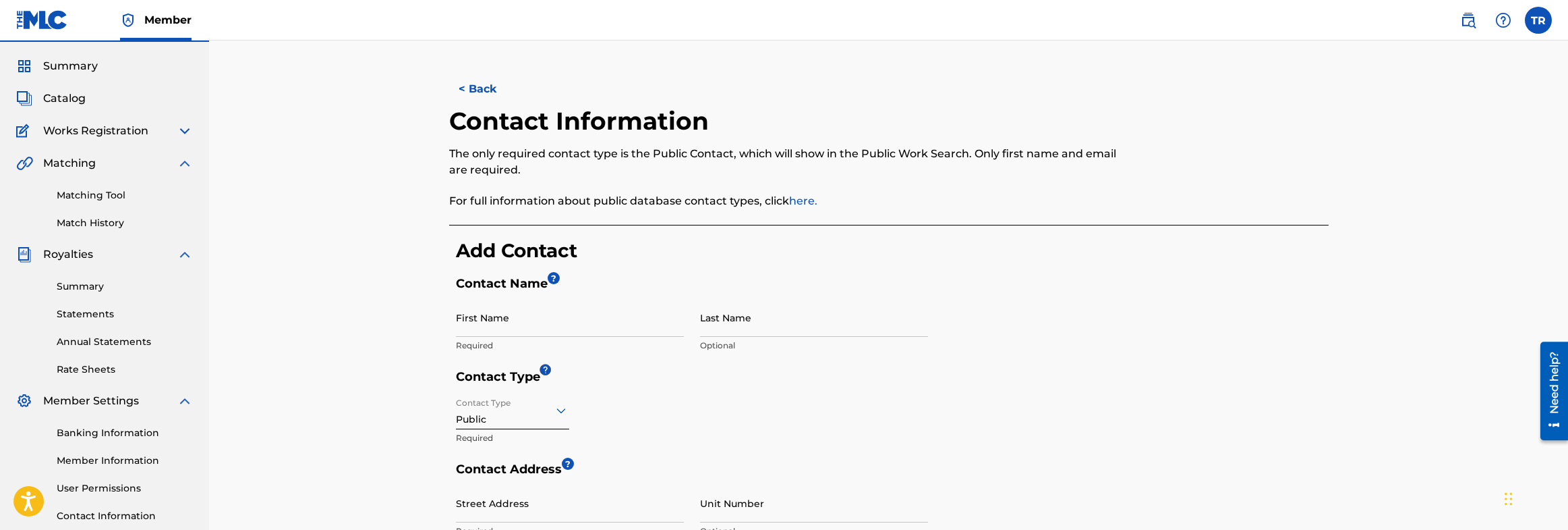
scroll to position [34, 0]
click at [441, 165] on div "< Back Contact Information The only required contact type is the Public Contact…" at bounding box center [888, 483] width 912 height 818
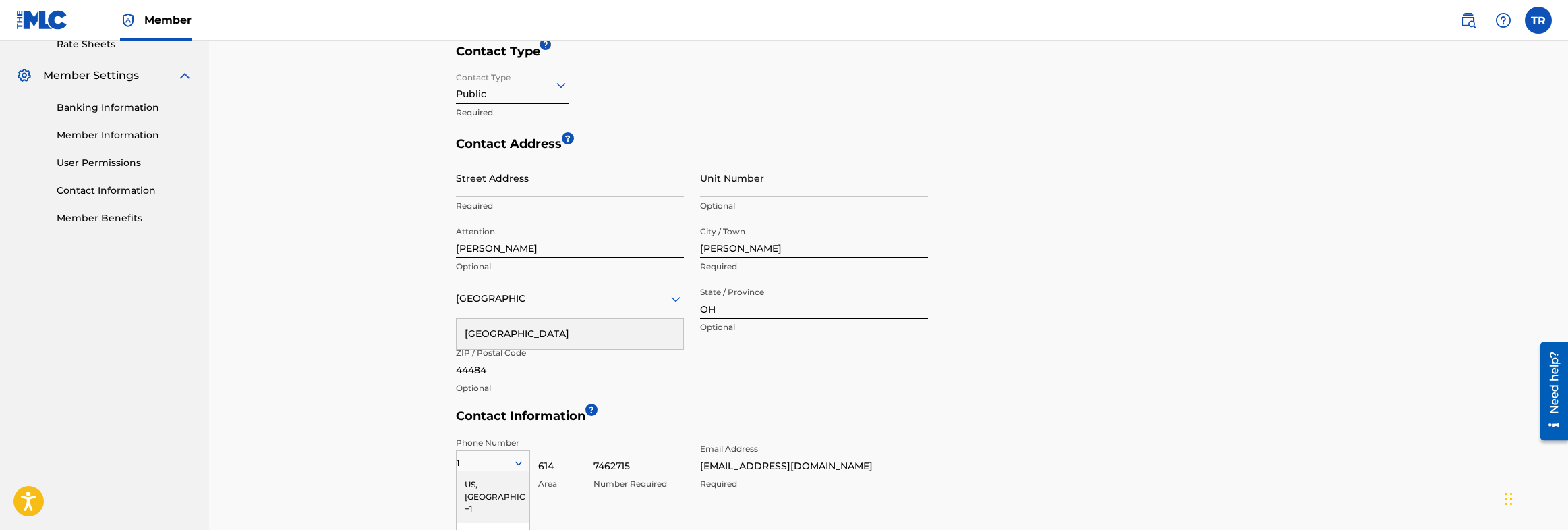
scroll to position [360, 0]
click at [1031, 356] on div "Contact Address ? Street Address Required Unit Number Optional Attention [PERSO…" at bounding box center [892, 273] width 873 height 272
click at [679, 301] on icon at bounding box center [675, 301] width 10 height 5
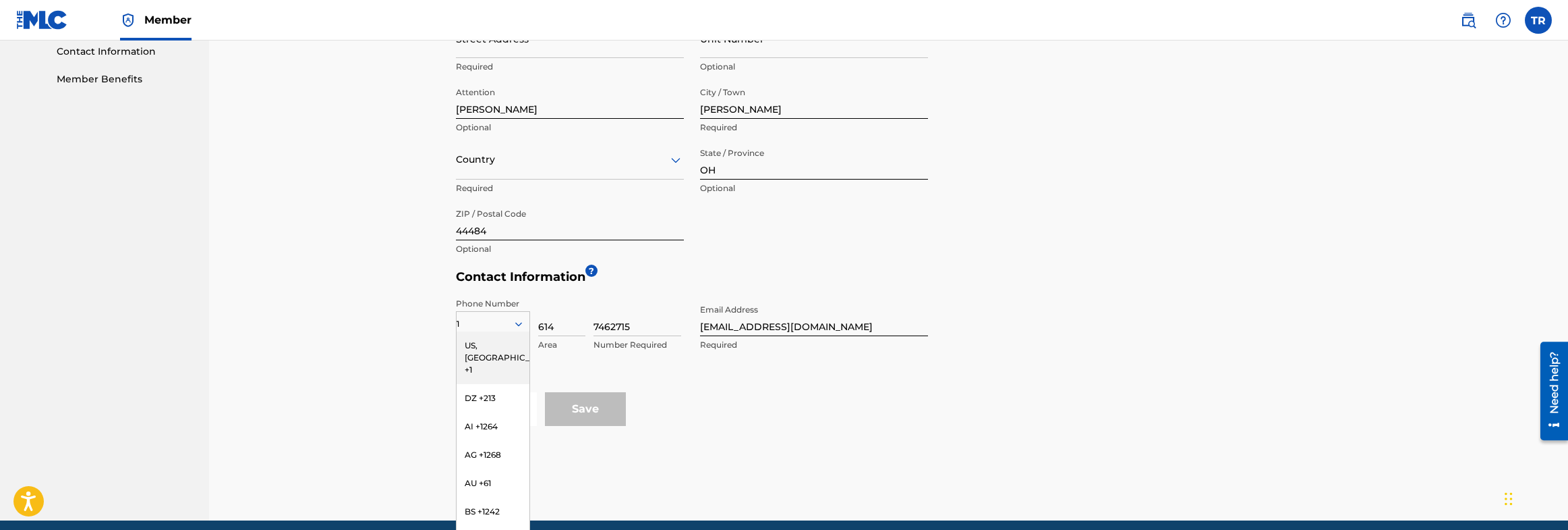
scroll to position [506, 0]
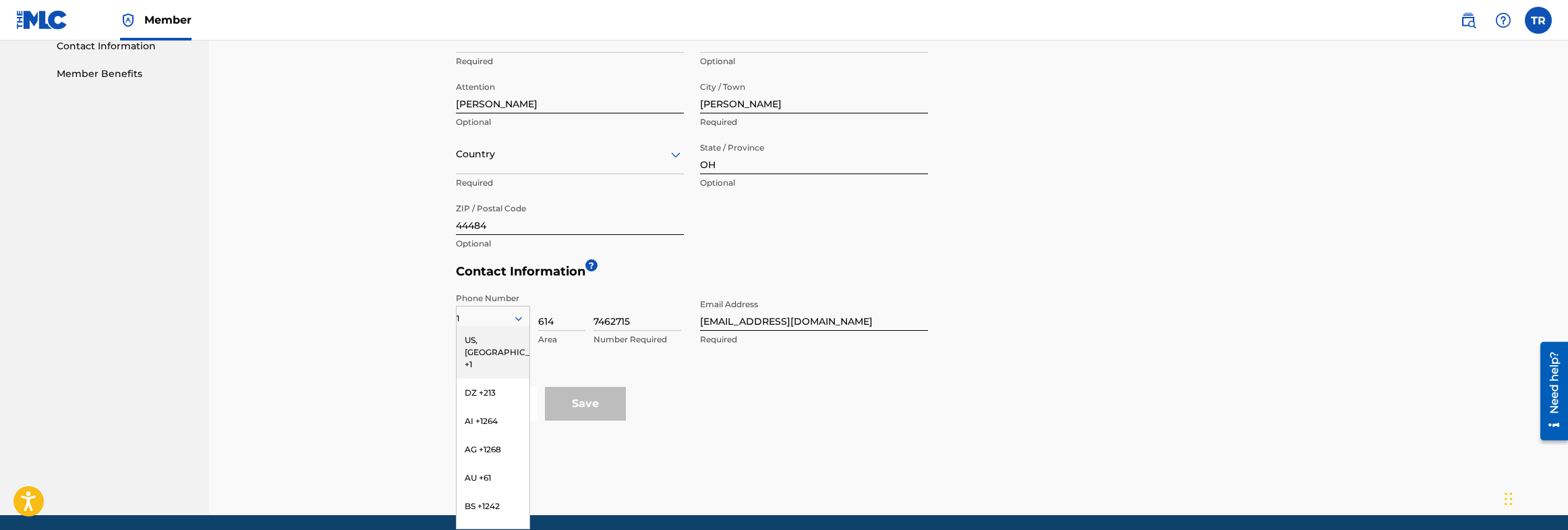
click at [851, 390] on div "Cancel Save" at bounding box center [892, 403] width 873 height 34
click at [465, 318] on div "1" at bounding box center [493, 318] width 73 height 15
click at [503, 340] on div "US, [GEOGRAPHIC_DATA] +1" at bounding box center [493, 352] width 73 height 53
click at [508, 322] on div at bounding box center [493, 318] width 73 height 15
click at [488, 340] on div "US, [GEOGRAPHIC_DATA] +1" at bounding box center [493, 352] width 73 height 53
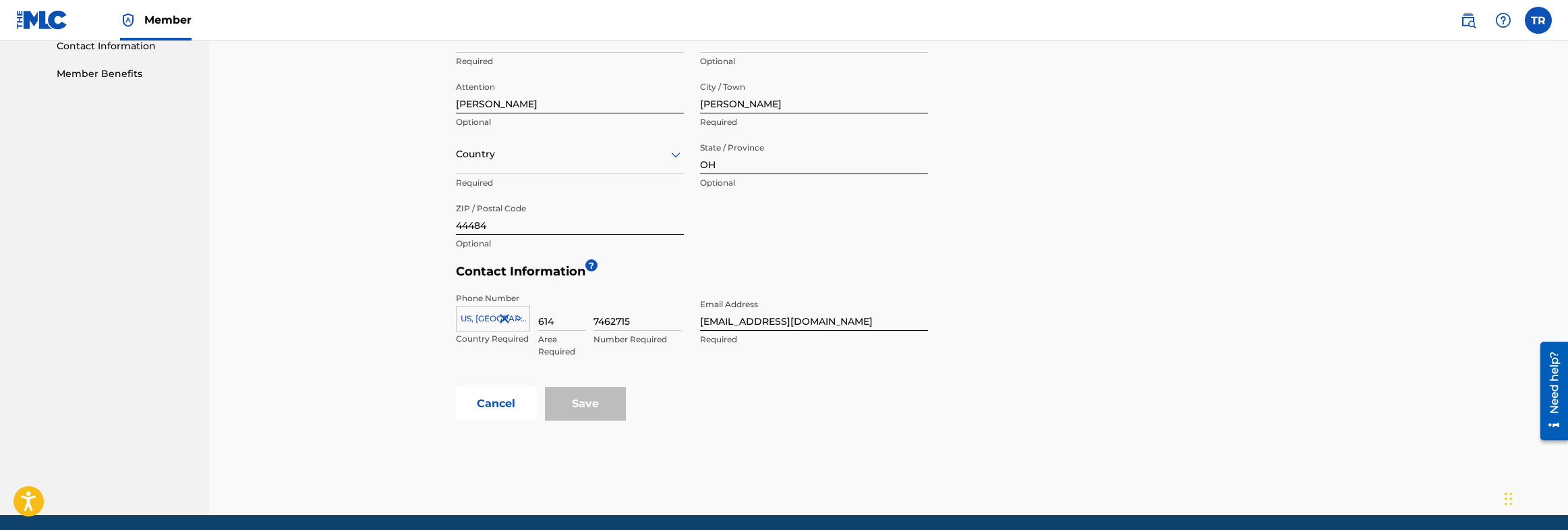
click at [770, 387] on div "Cancel Save" at bounding box center [892, 403] width 873 height 34
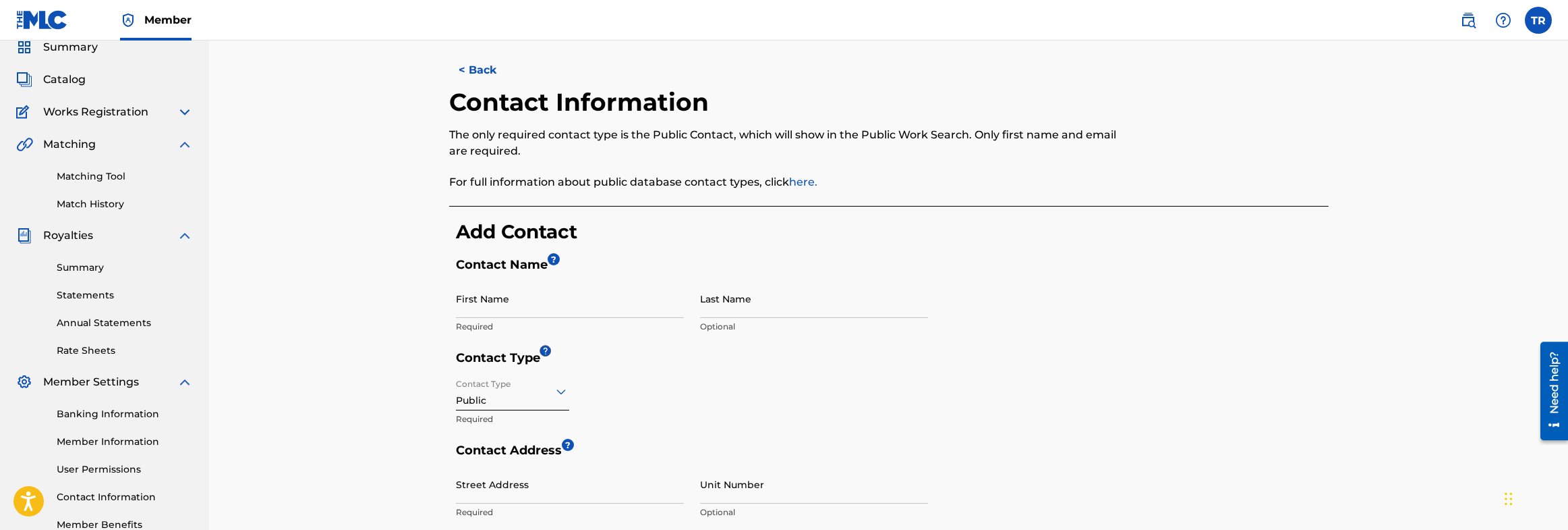
scroll to position [0, 0]
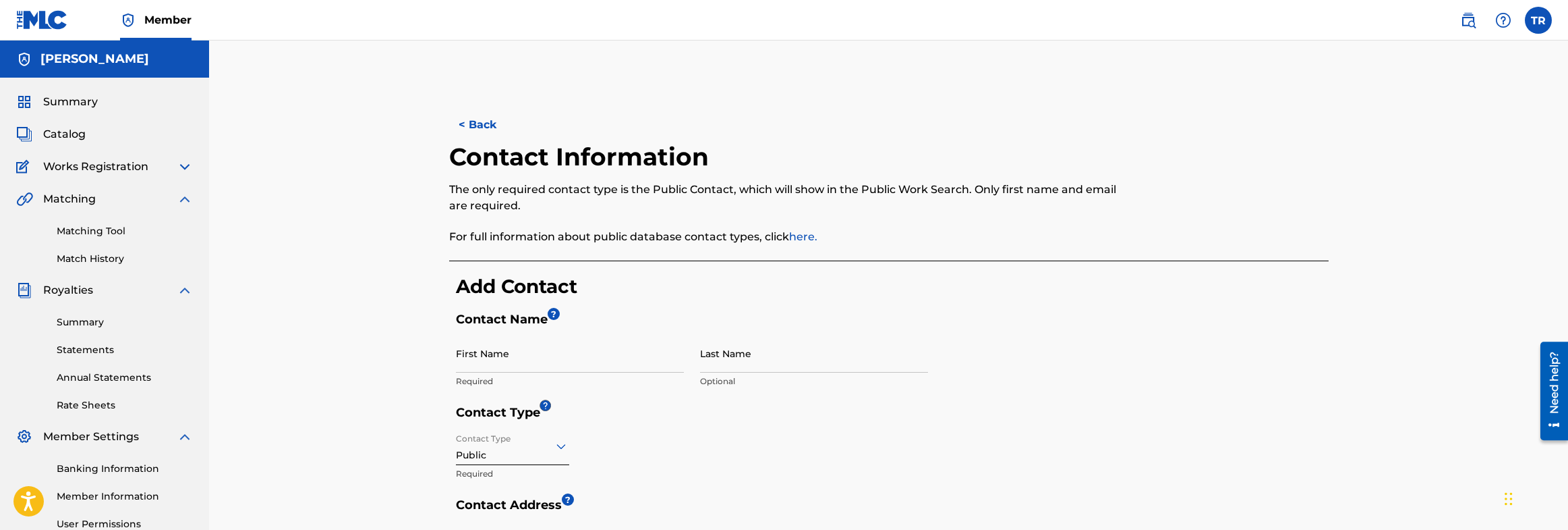
click at [472, 123] on button "< Back" at bounding box center [489, 124] width 81 height 34
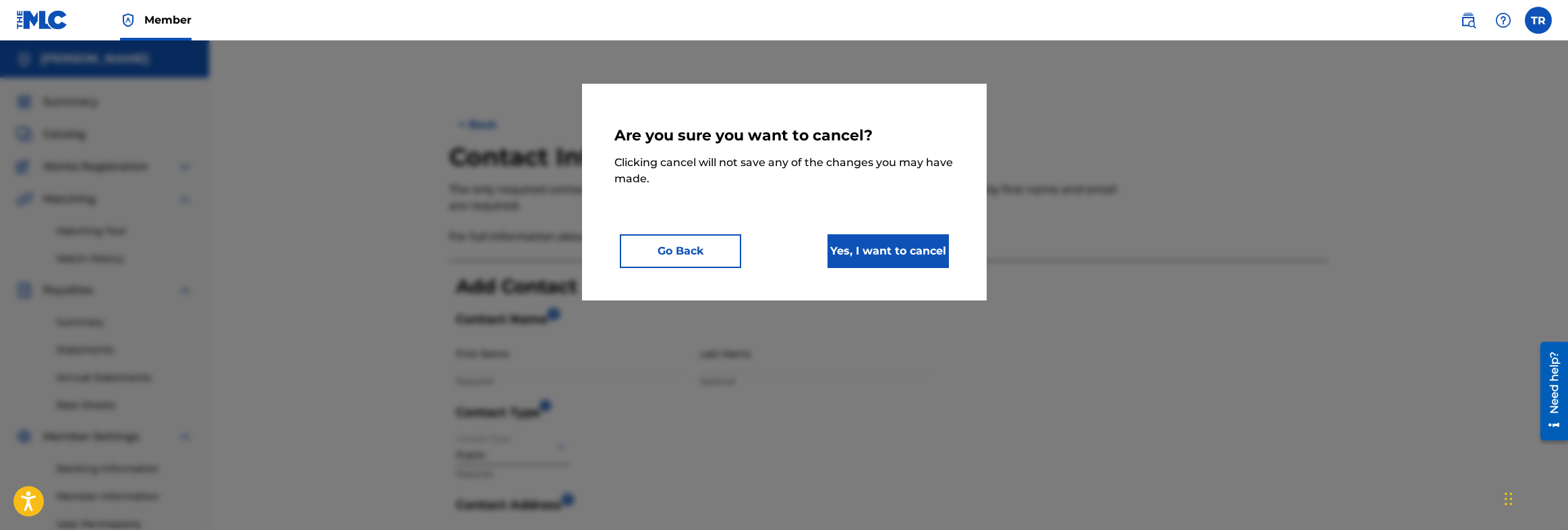
click at [861, 247] on button "Yes, I want to cancel" at bounding box center [888, 251] width 121 height 34
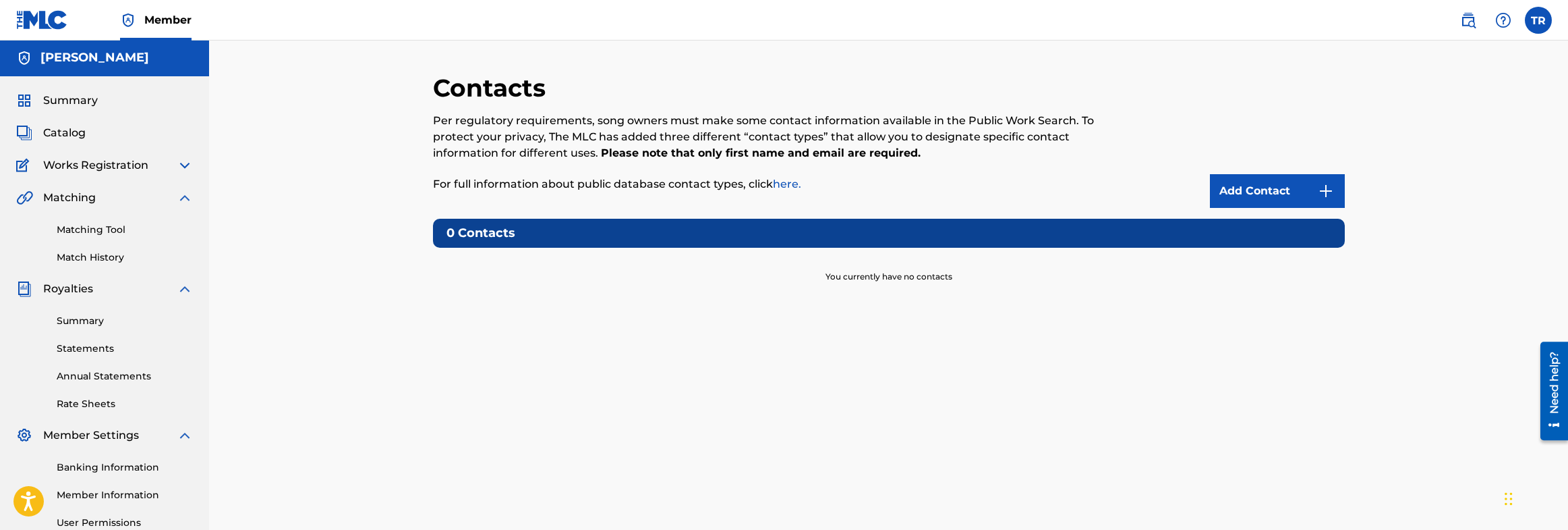
click at [184, 196] on img at bounding box center [185, 198] width 16 height 16
click at [179, 228] on img at bounding box center [185, 230] width 16 height 16
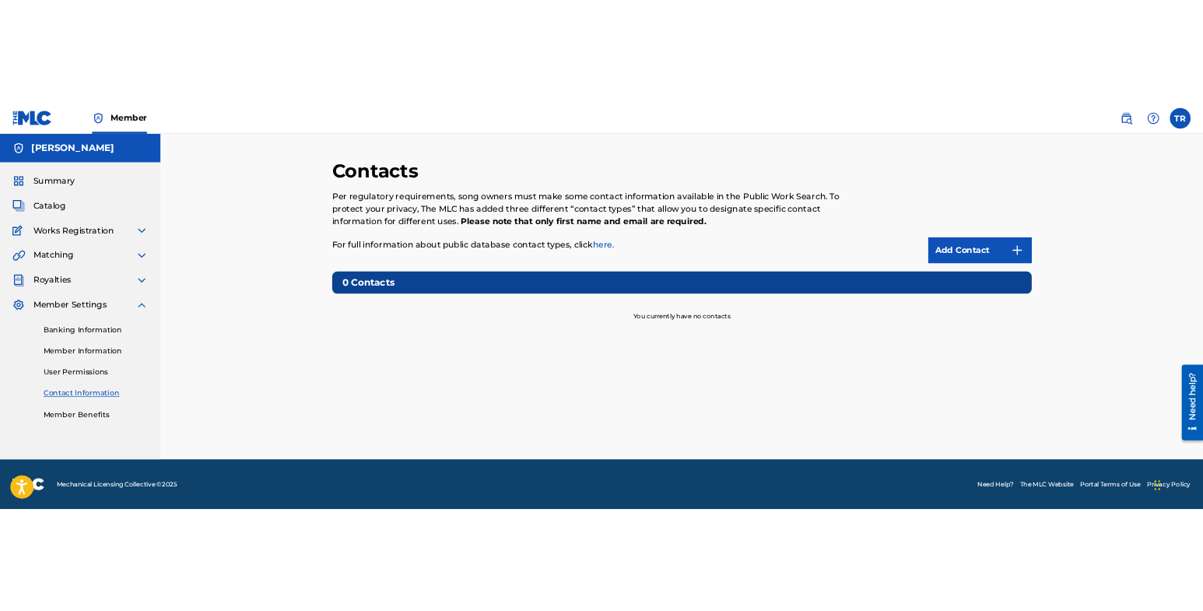
scroll to position [0, 0]
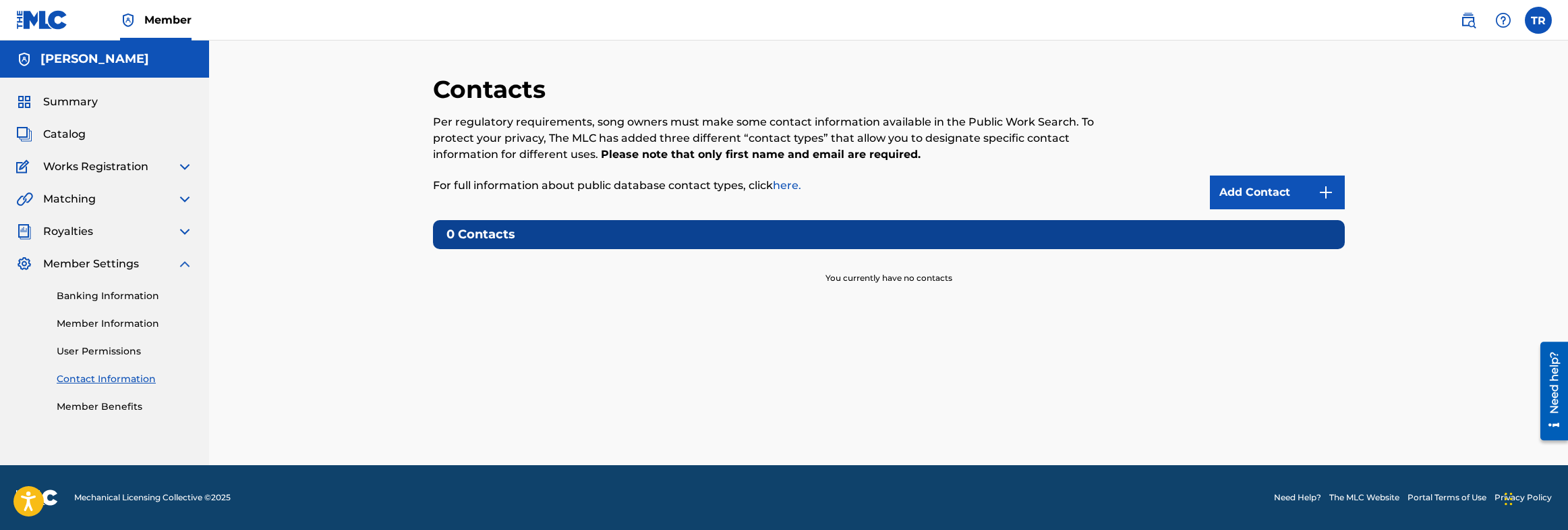
click at [181, 272] on div "Banking Information Member Information User Permissions Contact Information Mem…" at bounding box center [105, 342] width 177 height 141
click at [184, 265] on img at bounding box center [185, 264] width 16 height 16
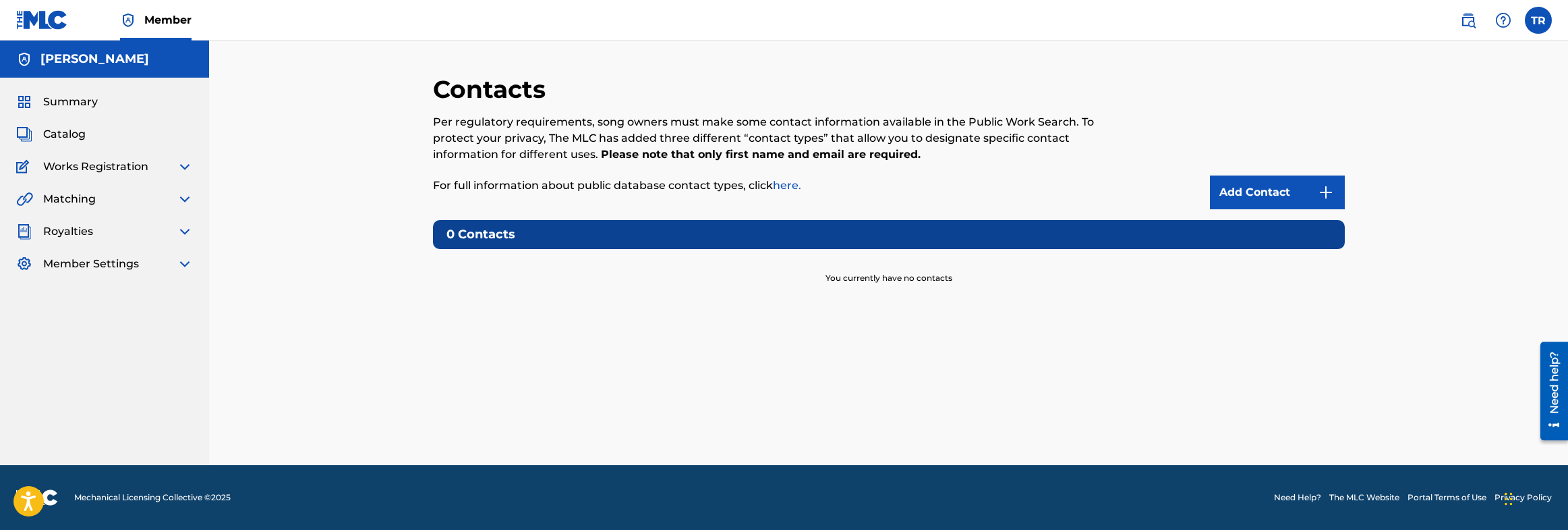
click at [66, 101] on span "Summary" at bounding box center [70, 101] width 55 height 16
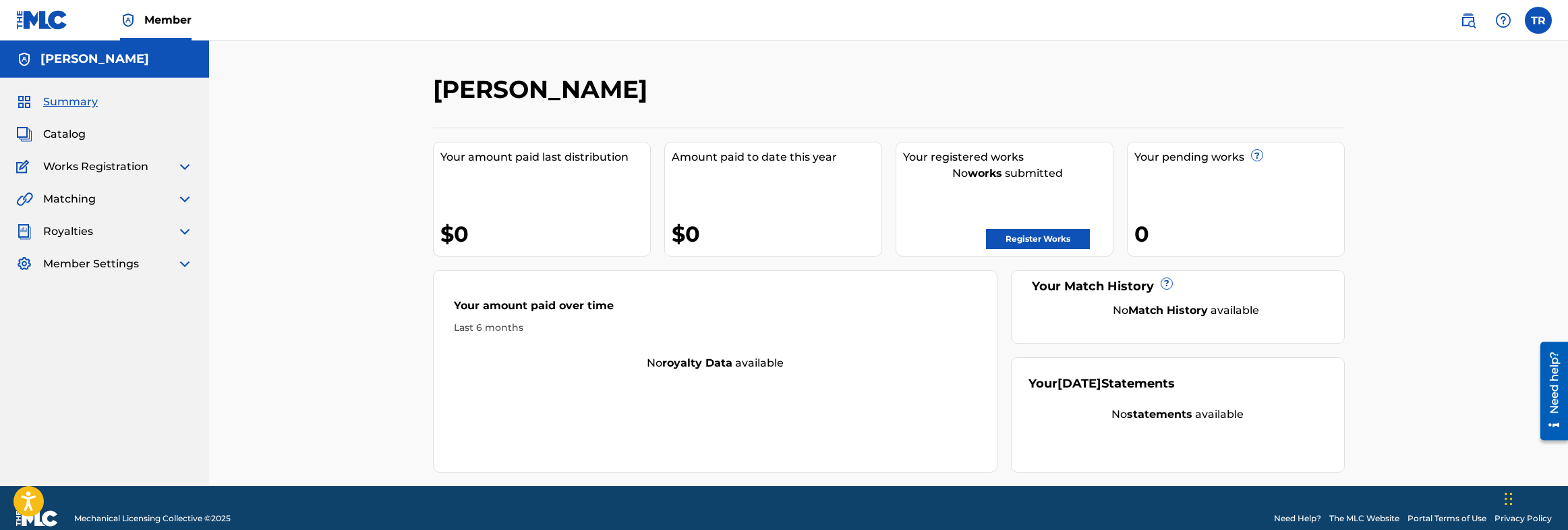
click at [68, 131] on span "Catalog" at bounding box center [64, 134] width 42 height 16
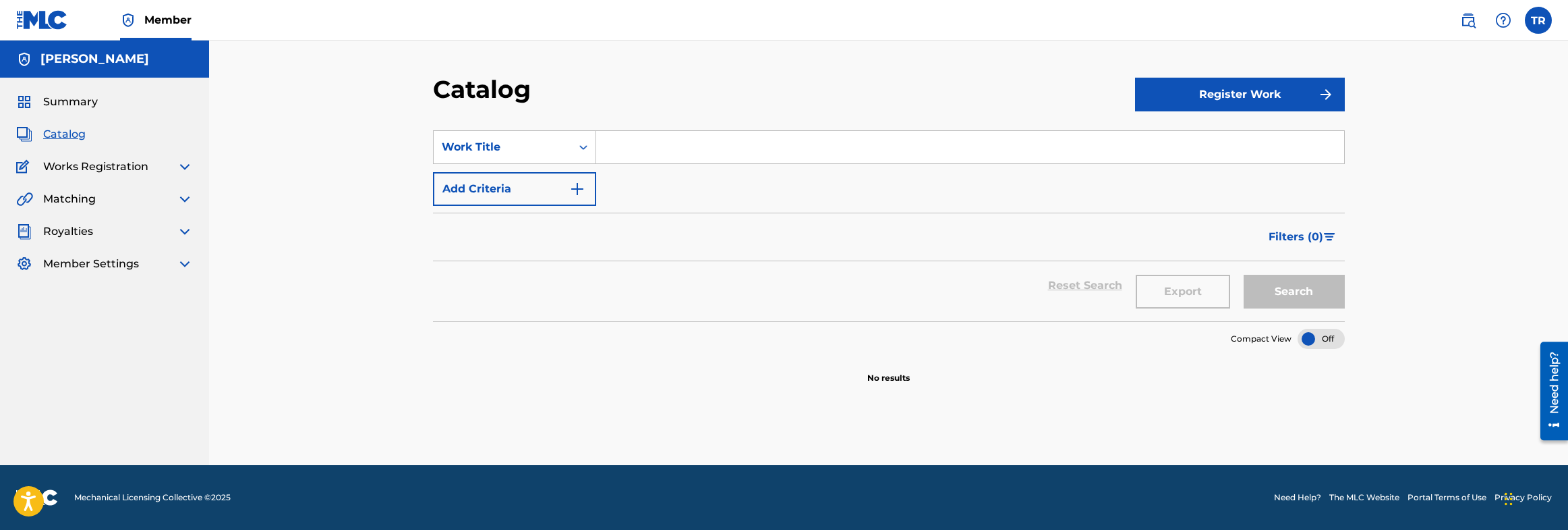
click at [1213, 95] on button "Register Work" at bounding box center [1239, 94] width 210 height 34
click at [1183, 138] on link "Individual" at bounding box center [1239, 138] width 210 height 32
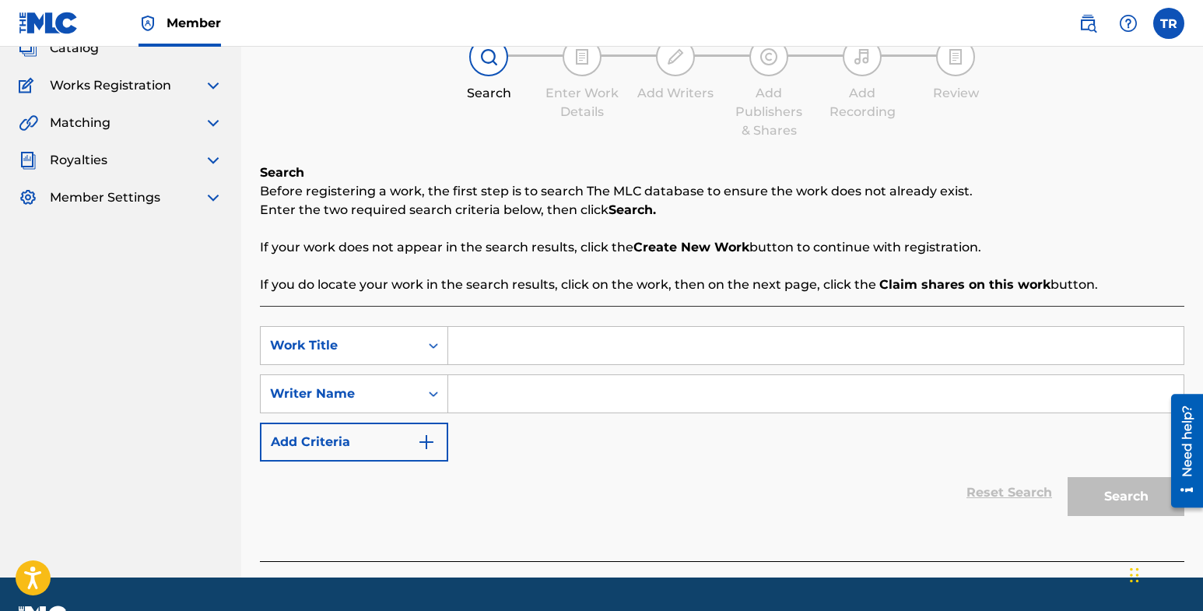
scroll to position [148, 0]
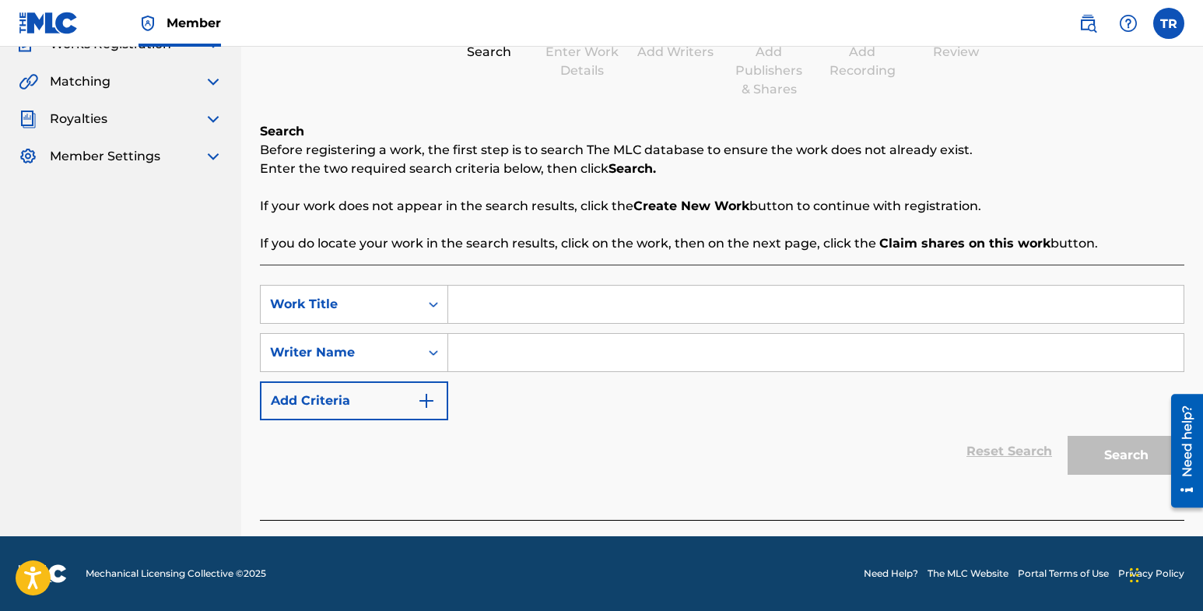
click at [763, 315] on input "Search Form" at bounding box center [815, 303] width 735 height 37
type input "A Celebration"
click at [723, 346] on input "Search Form" at bounding box center [815, 352] width 735 height 37
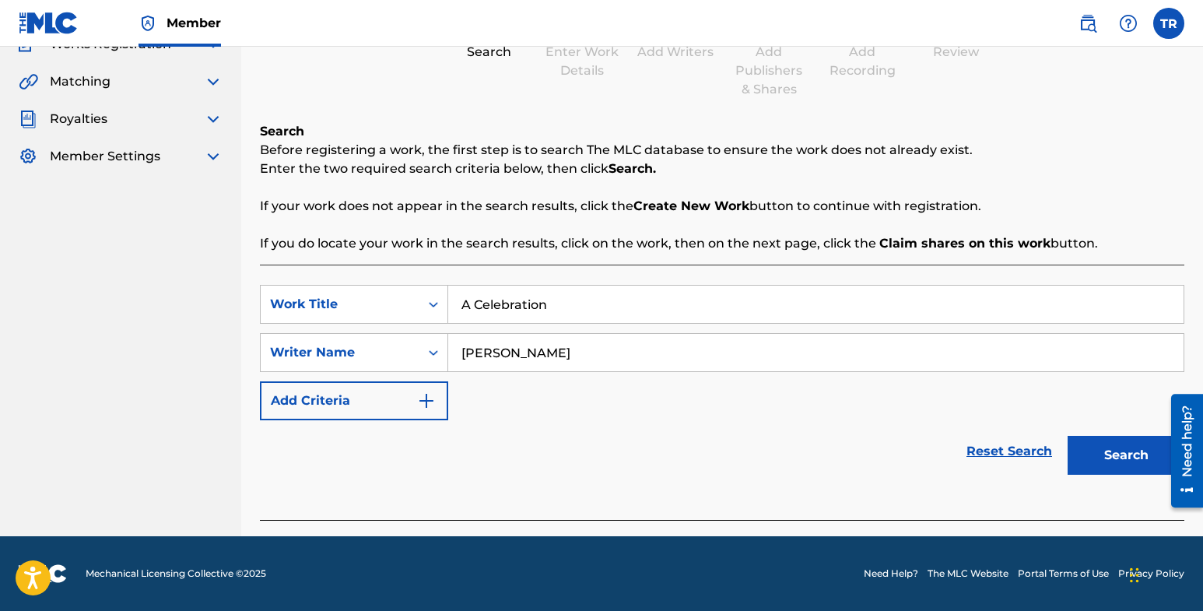
type input "[PERSON_NAME]"
click at [1118, 452] on button "Search" at bounding box center [1125, 455] width 117 height 39
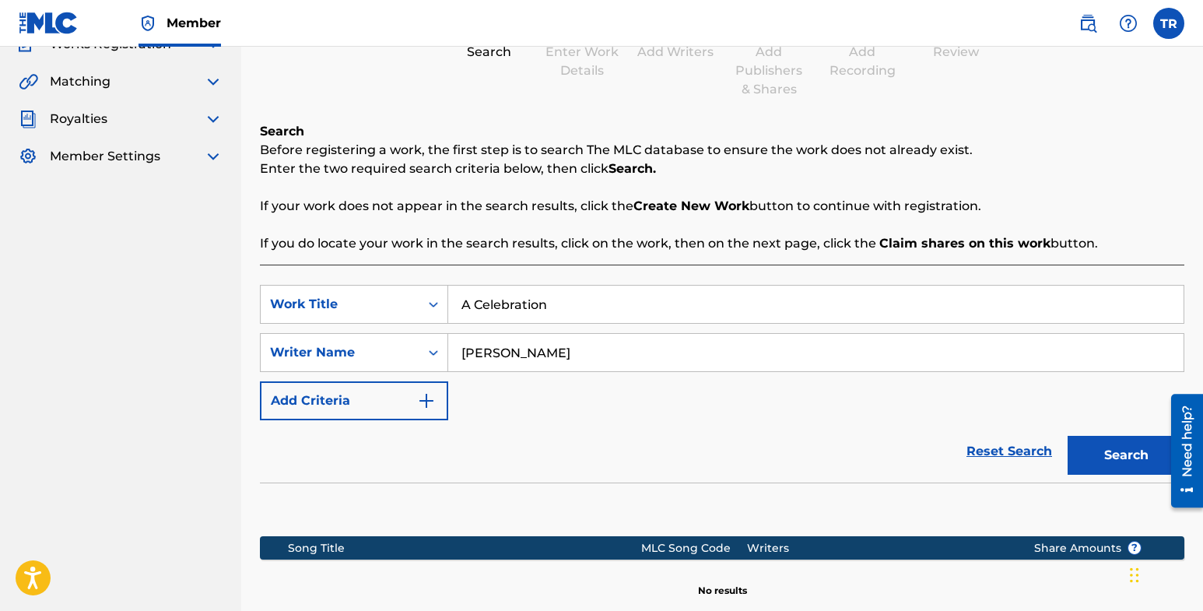
click at [1087, 451] on button "Search" at bounding box center [1125, 455] width 117 height 39
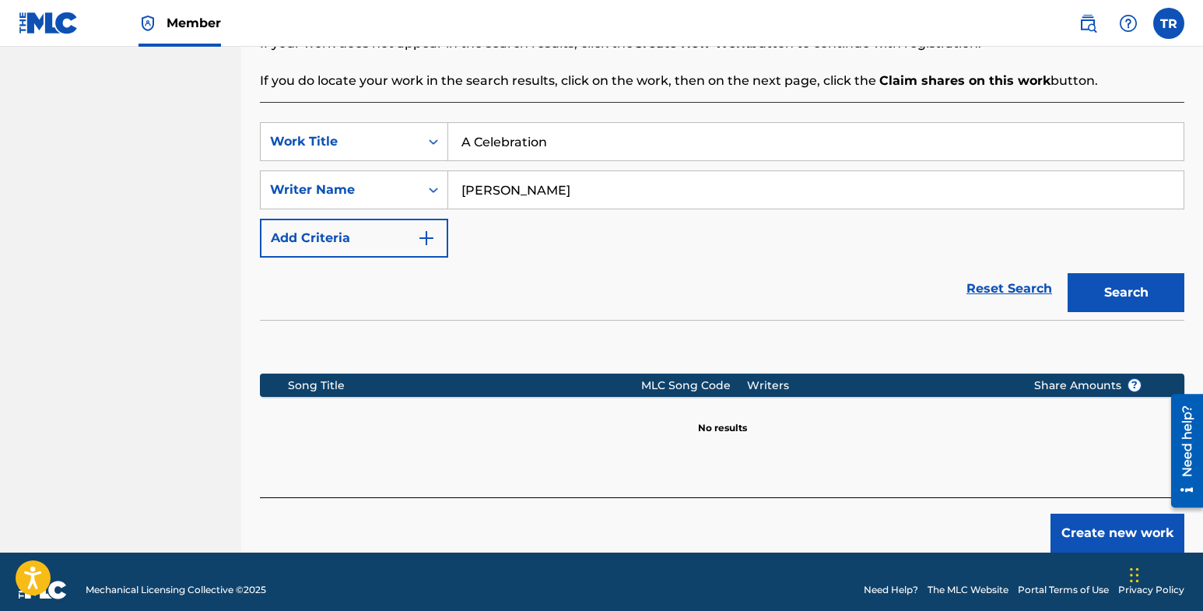
scroll to position [327, 0]
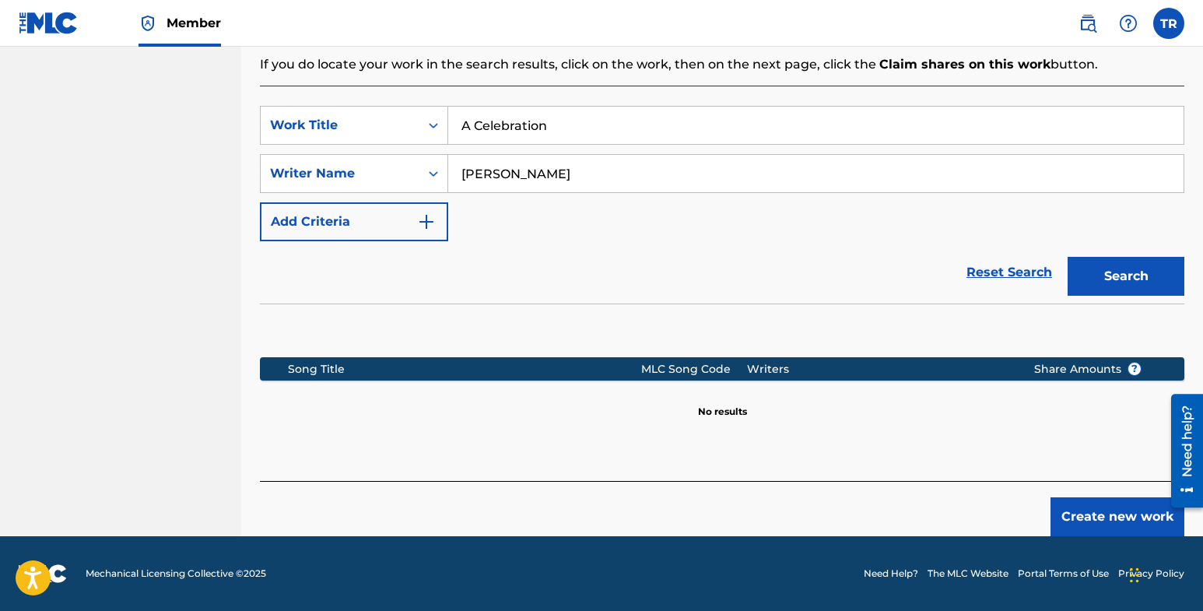
click at [1110, 506] on button "Create new work" at bounding box center [1117, 516] width 134 height 39
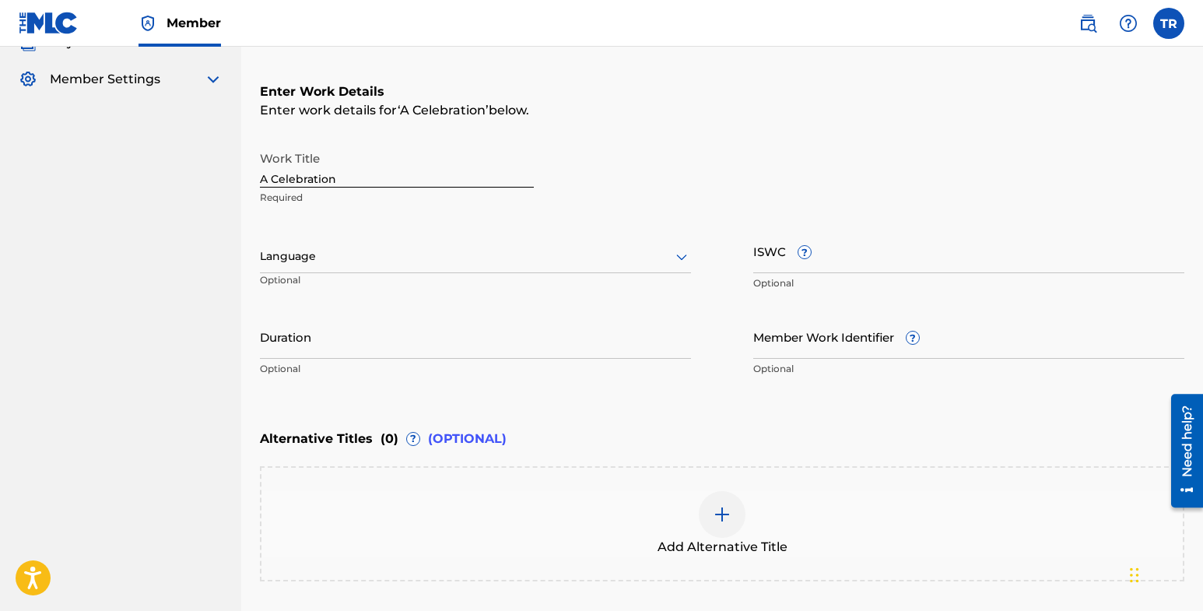
scroll to position [233, 0]
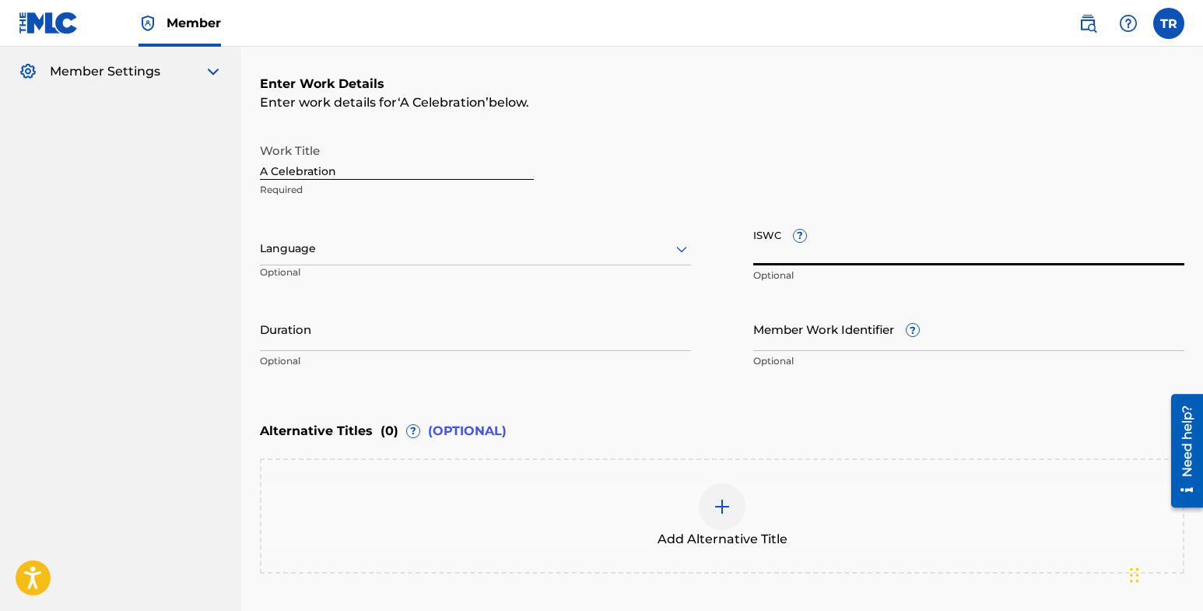
click at [850, 247] on input "ISWC ?" at bounding box center [968, 243] width 431 height 44
paste input "QMGBJ2291808"
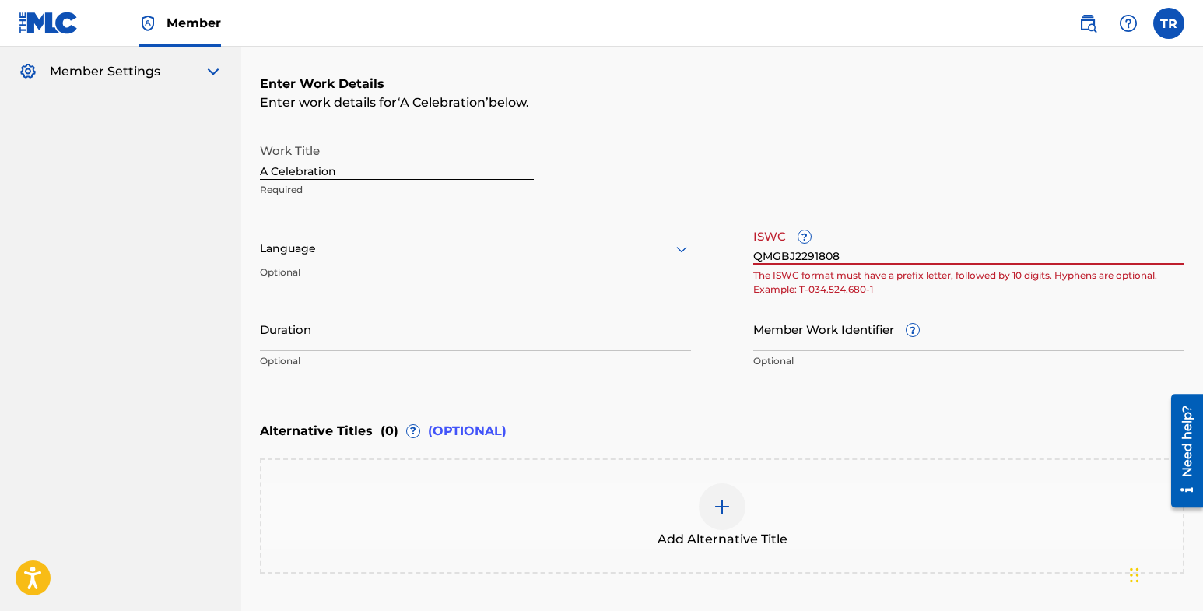
scroll to position [226, 0]
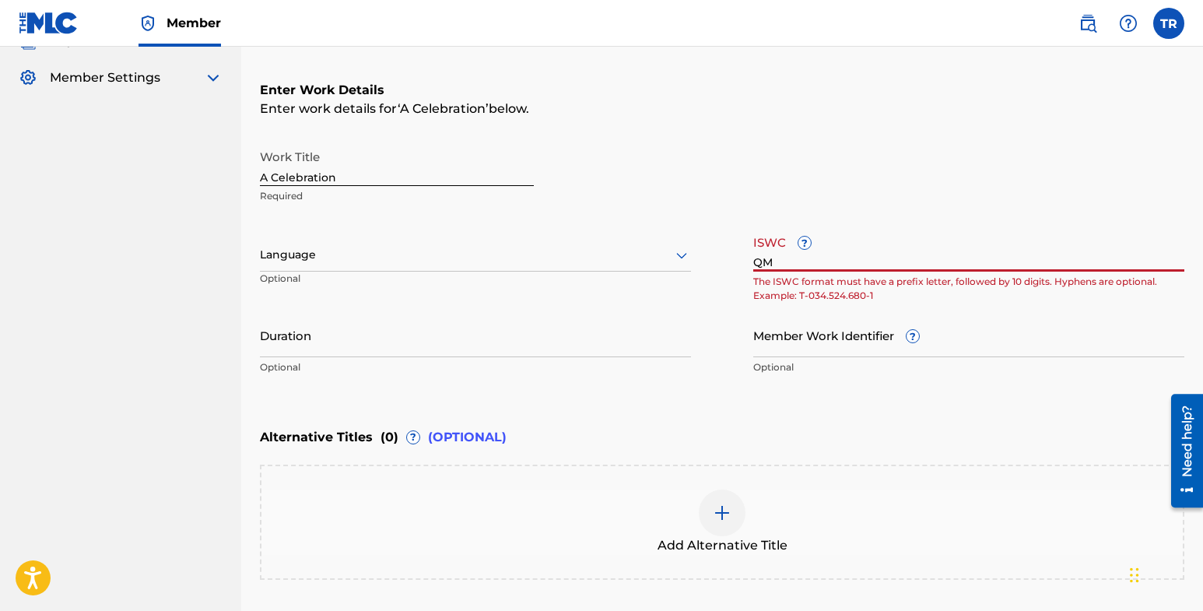
type input "Q"
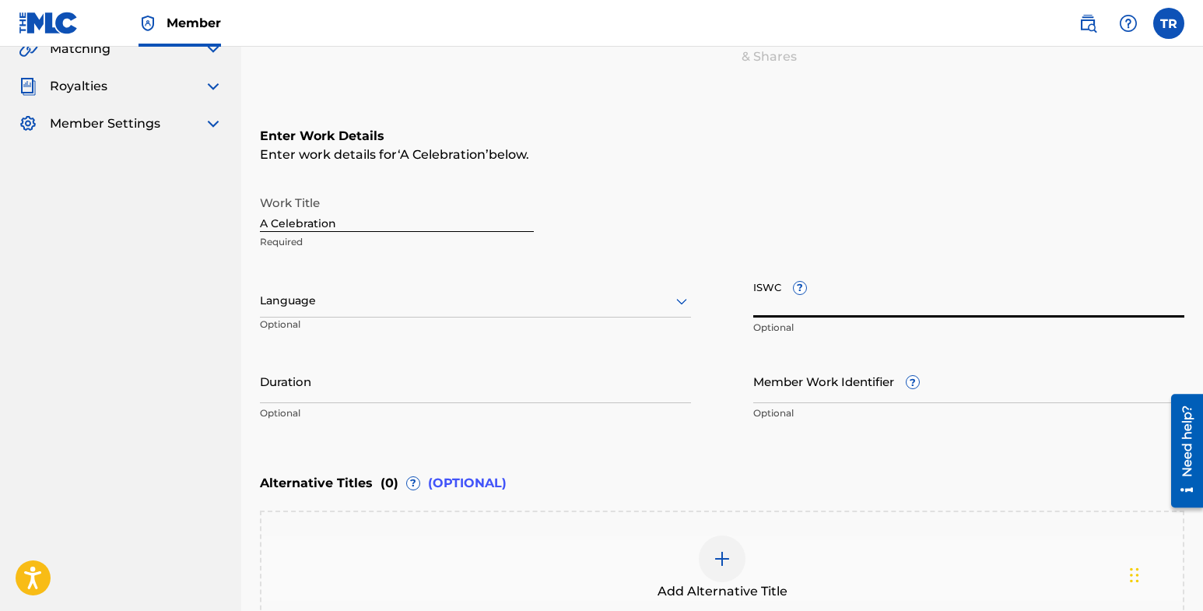
scroll to position [183, 0]
